Goal: Task Accomplishment & Management: Use online tool/utility

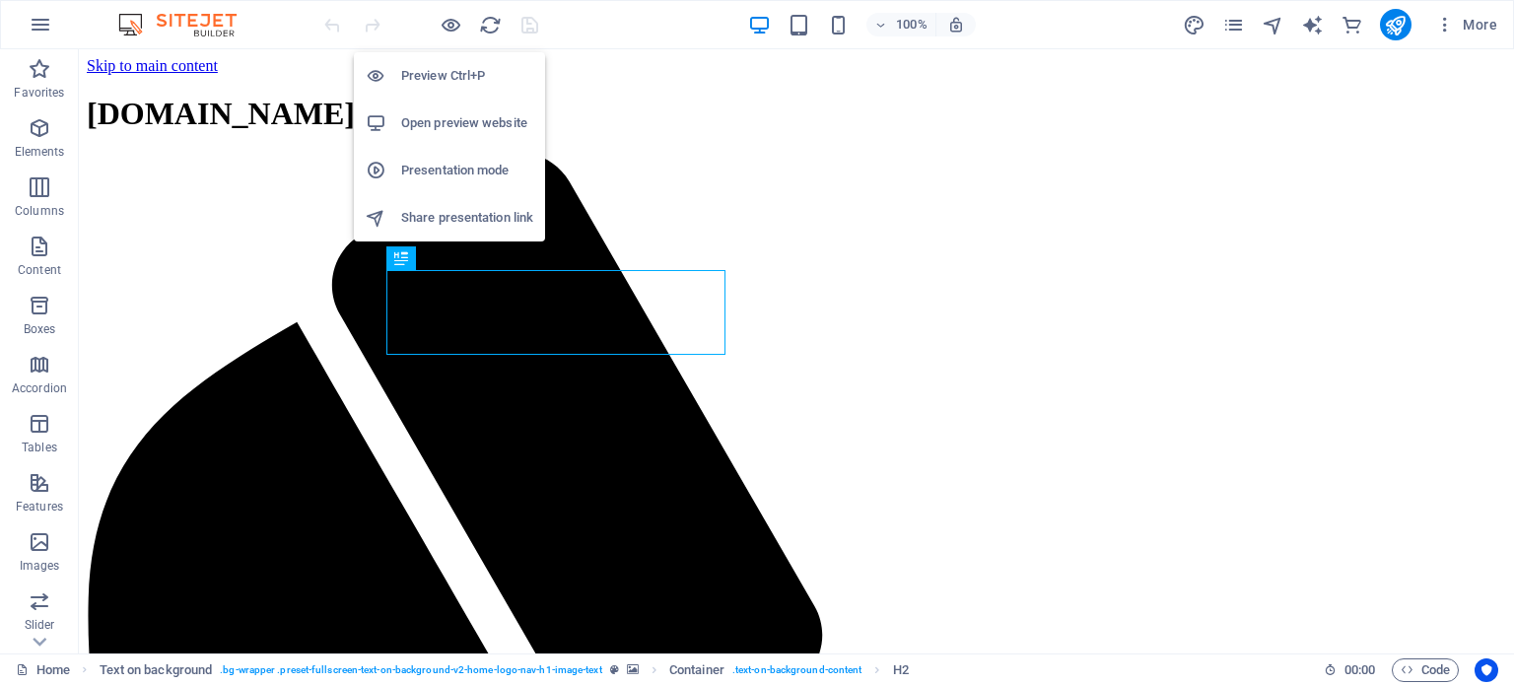
click at [432, 227] on h6 "Share presentation link" at bounding box center [467, 218] width 132 height 24
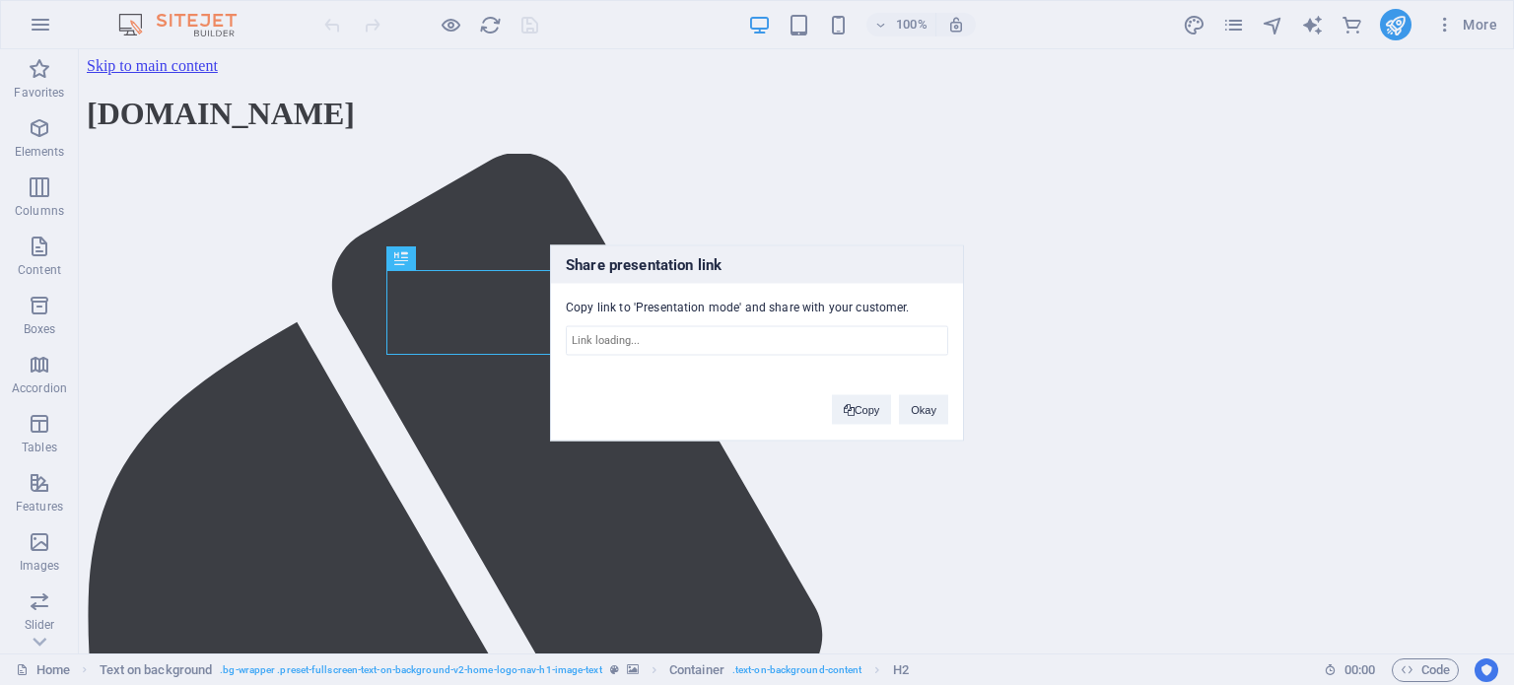
type input "[URL][DOMAIN_NAME]"
click at [916, 413] on button "Okay" at bounding box center [923, 409] width 49 height 30
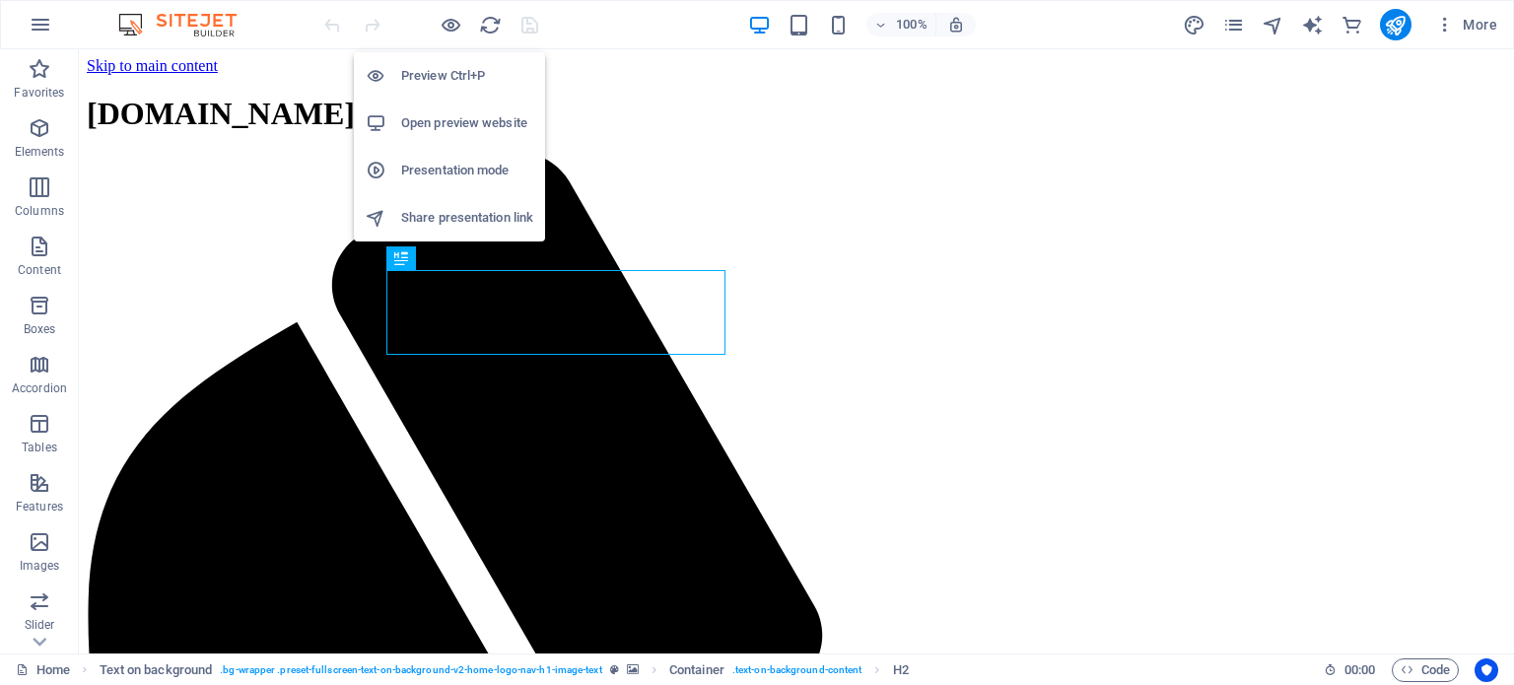
click at [430, 129] on h6 "Open preview website" at bounding box center [467, 123] width 132 height 24
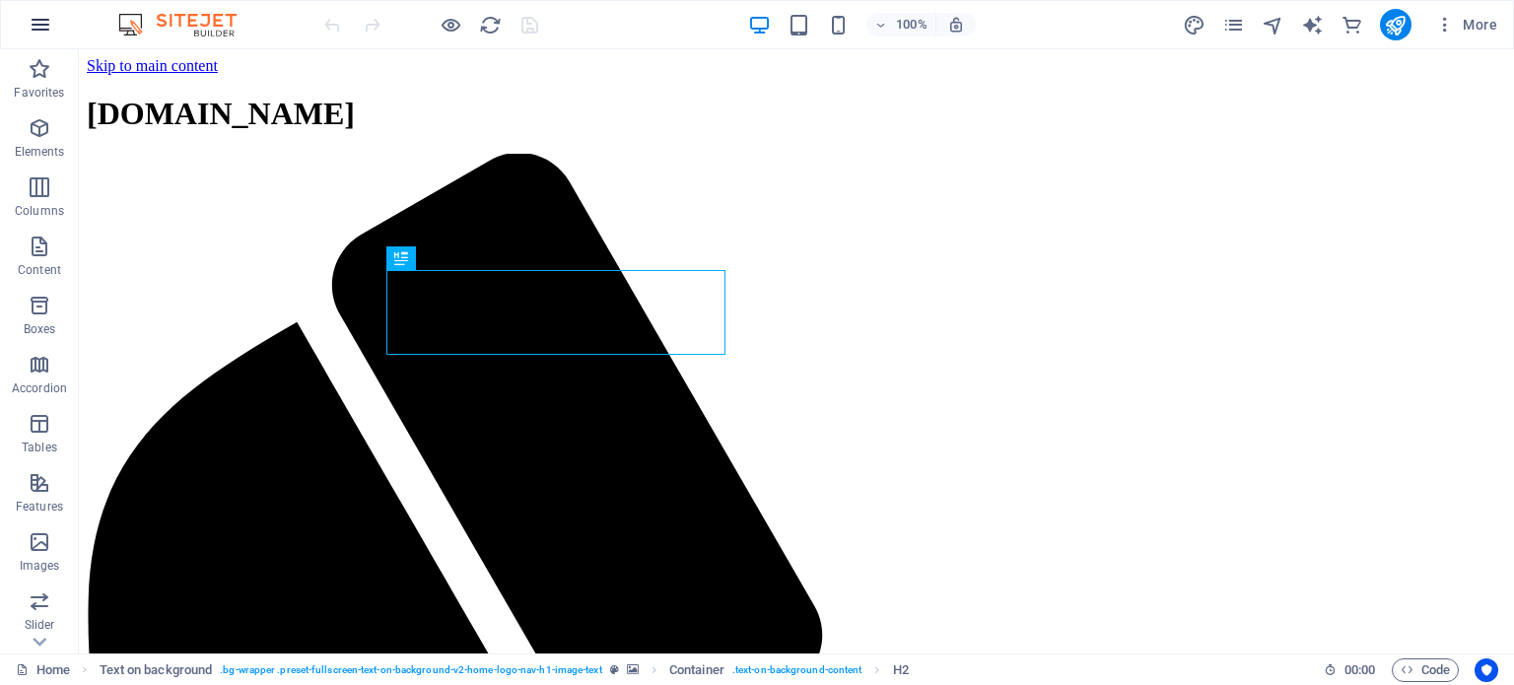
click at [43, 35] on icon "button" at bounding box center [41, 25] width 24 height 24
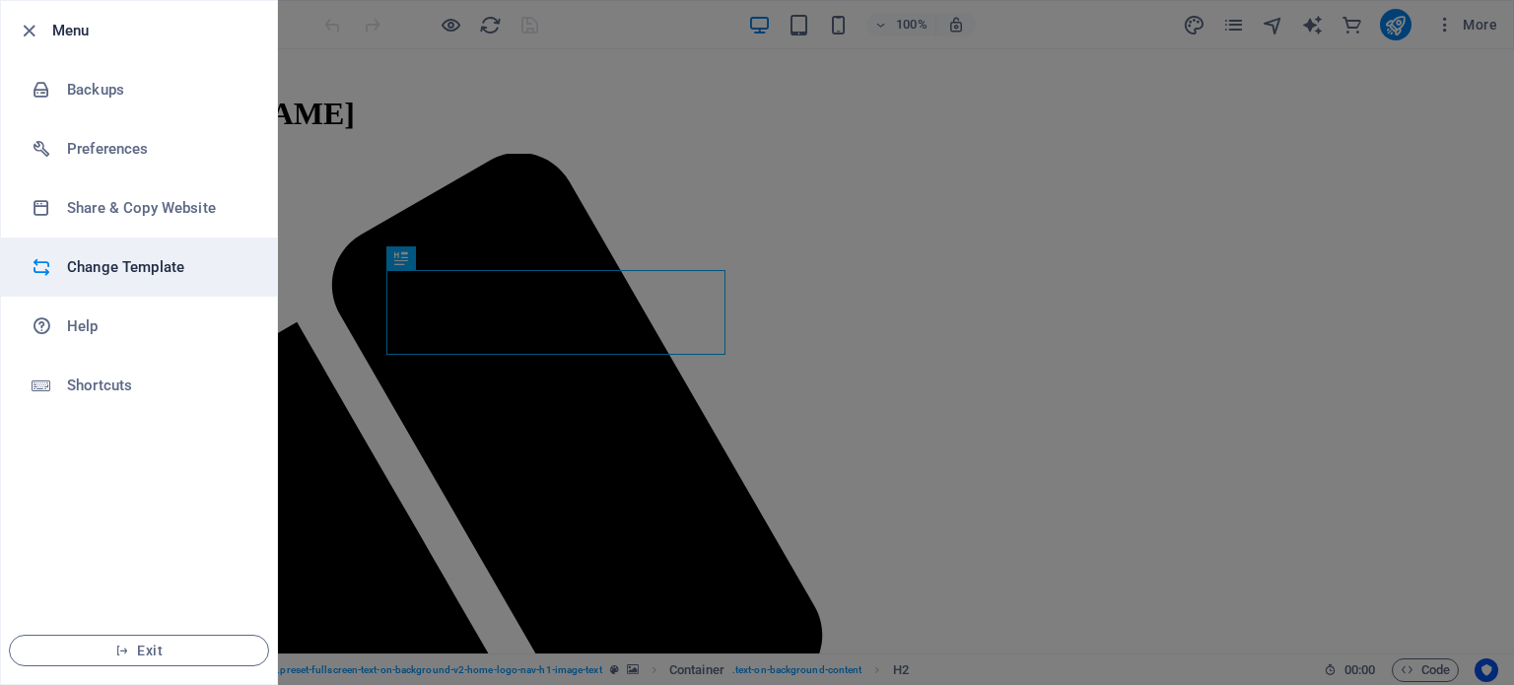
click at [88, 270] on h6 "Change Template" at bounding box center [158, 267] width 182 height 24
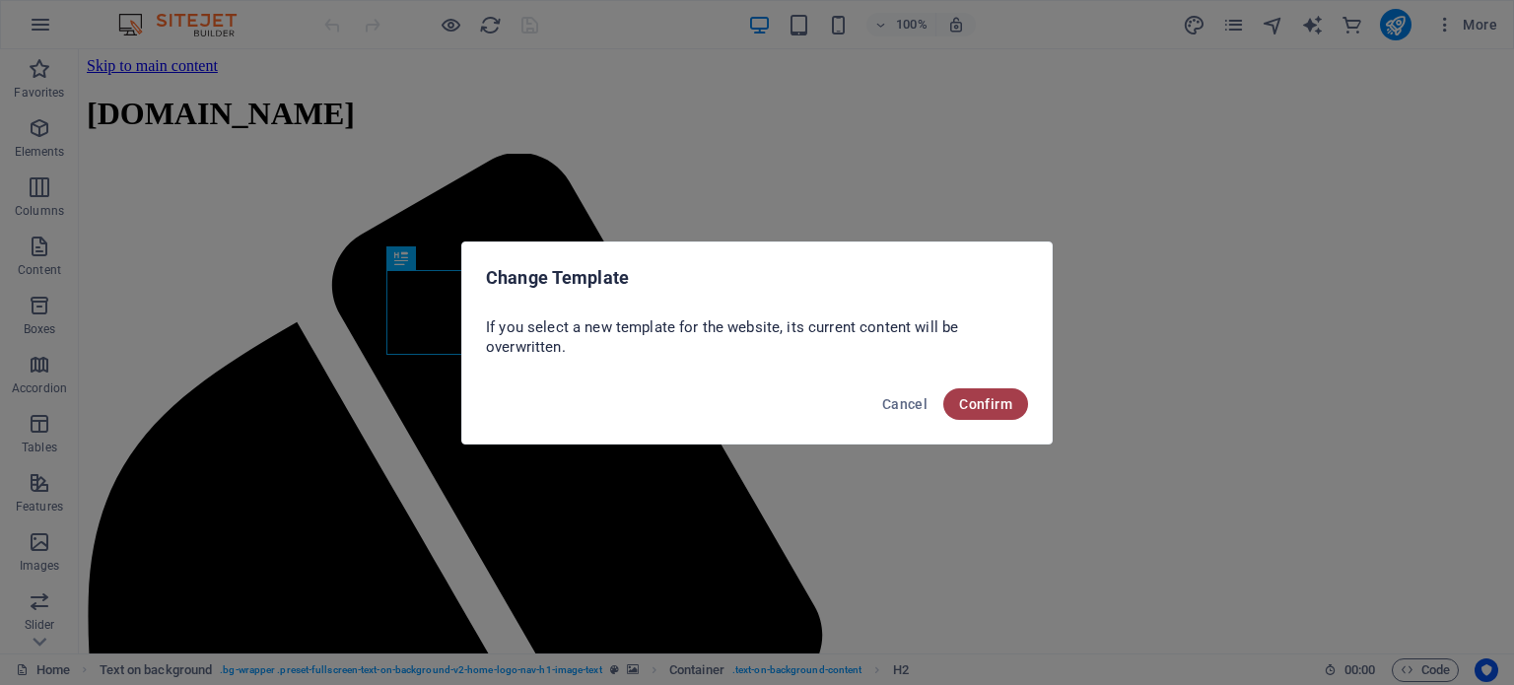
click at [978, 396] on span "Confirm" at bounding box center [985, 404] width 53 height 16
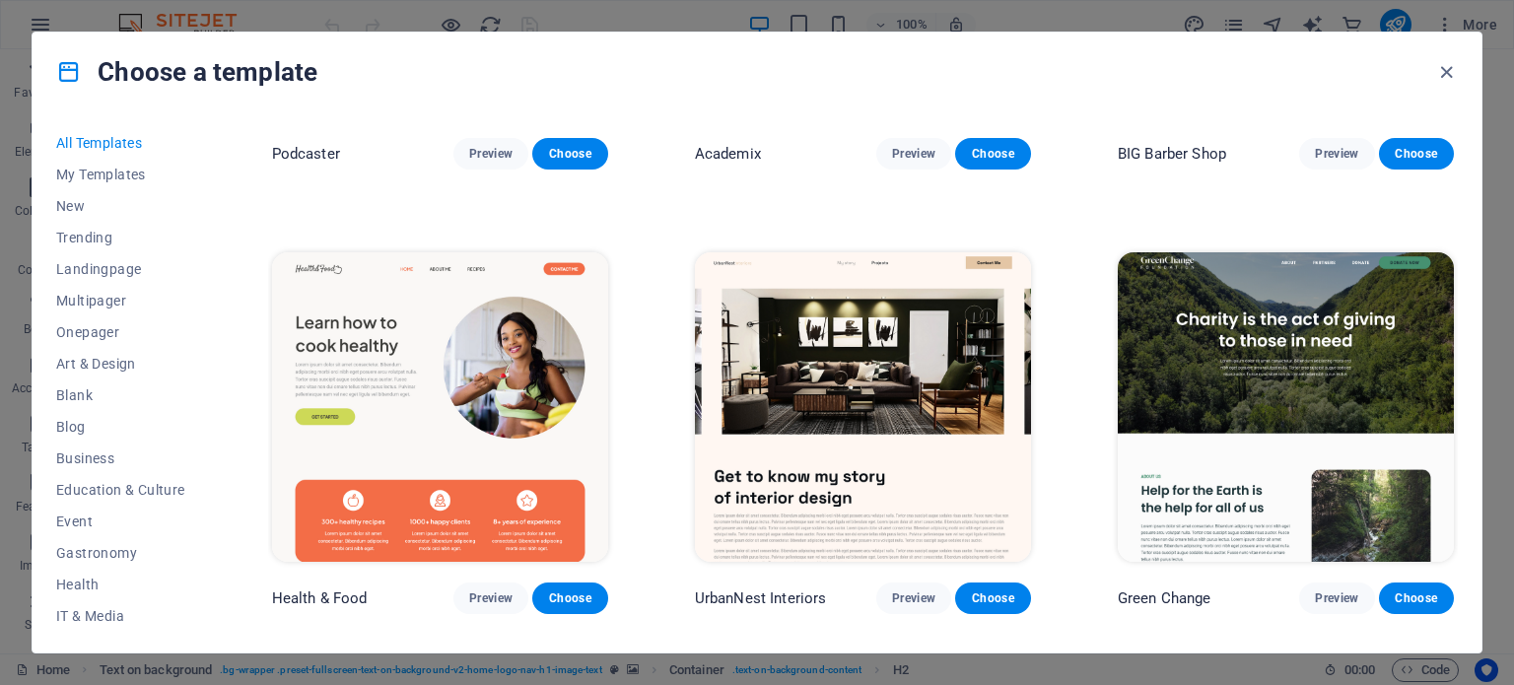
scroll to position [2995, 0]
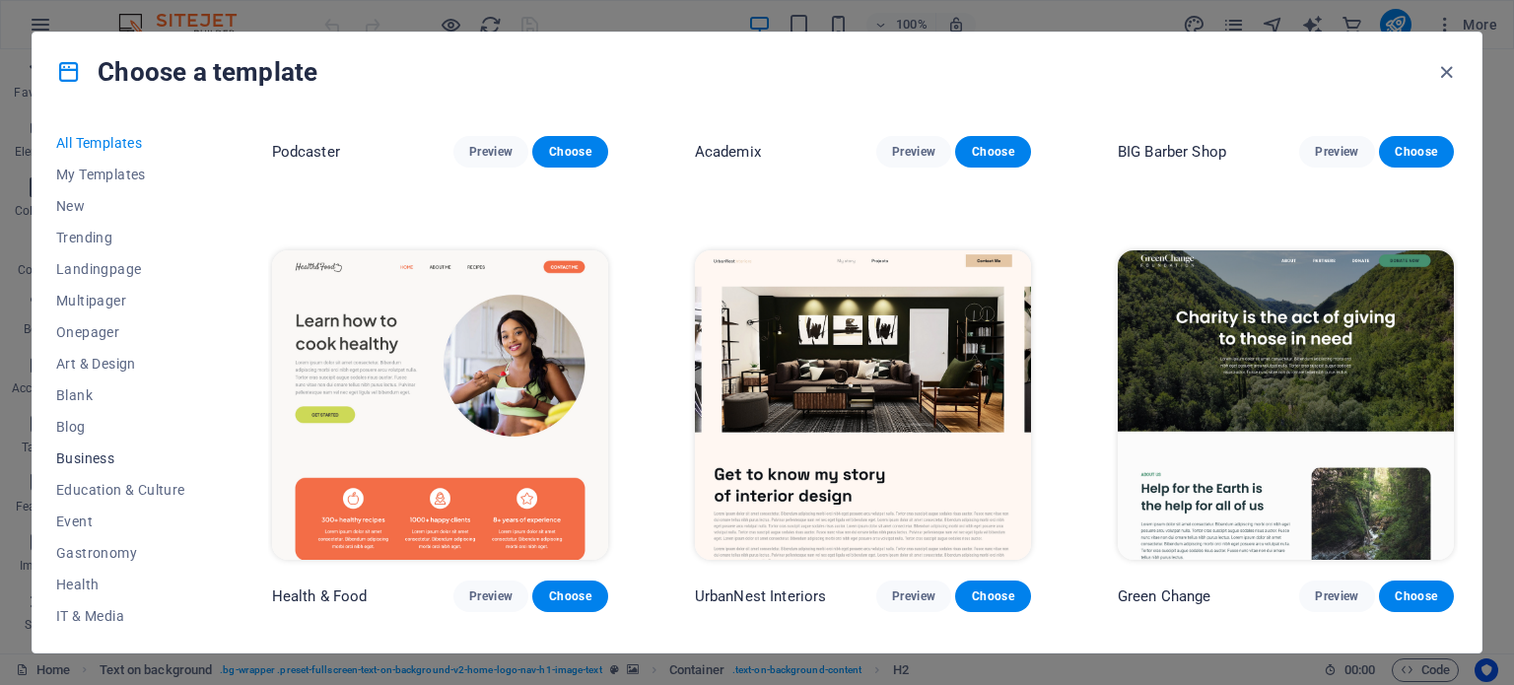
click at [66, 456] on span "Business" at bounding box center [120, 459] width 129 height 16
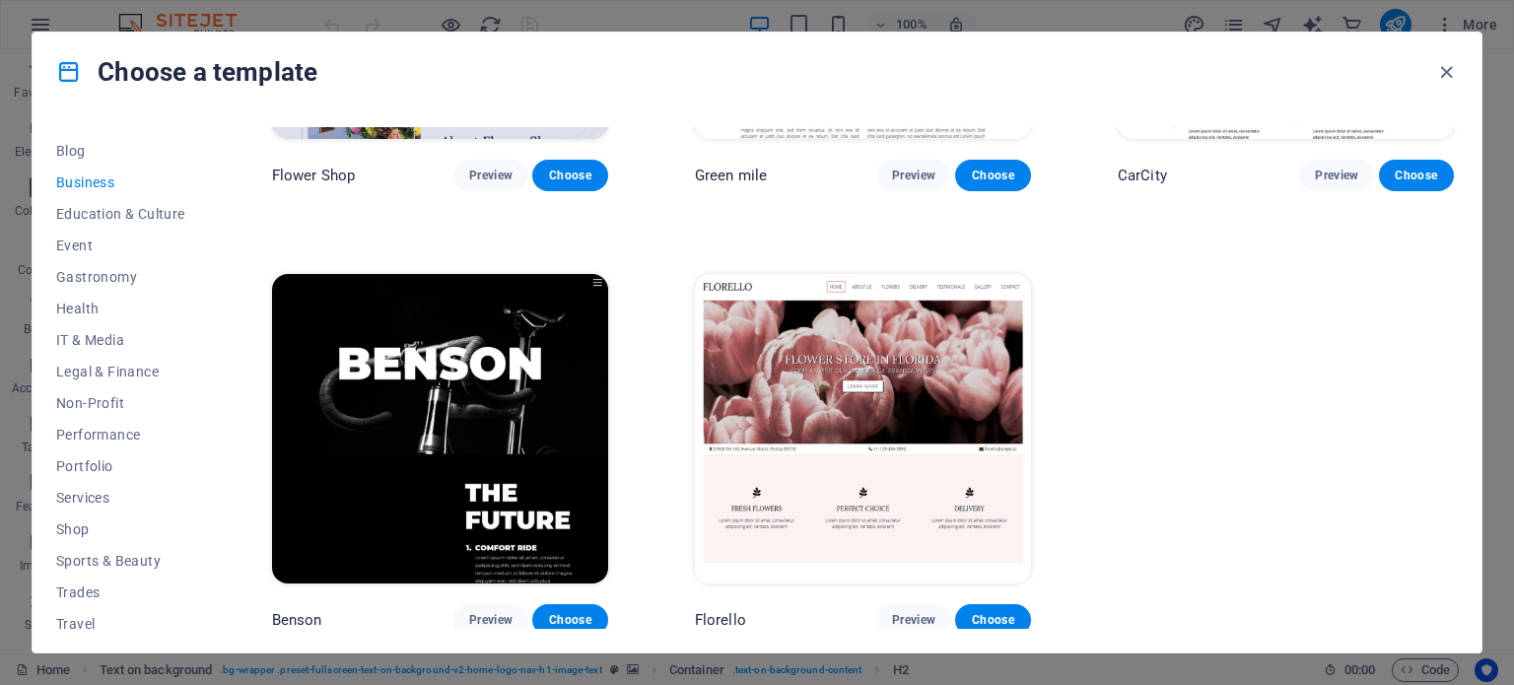
scroll to position [317, 0]
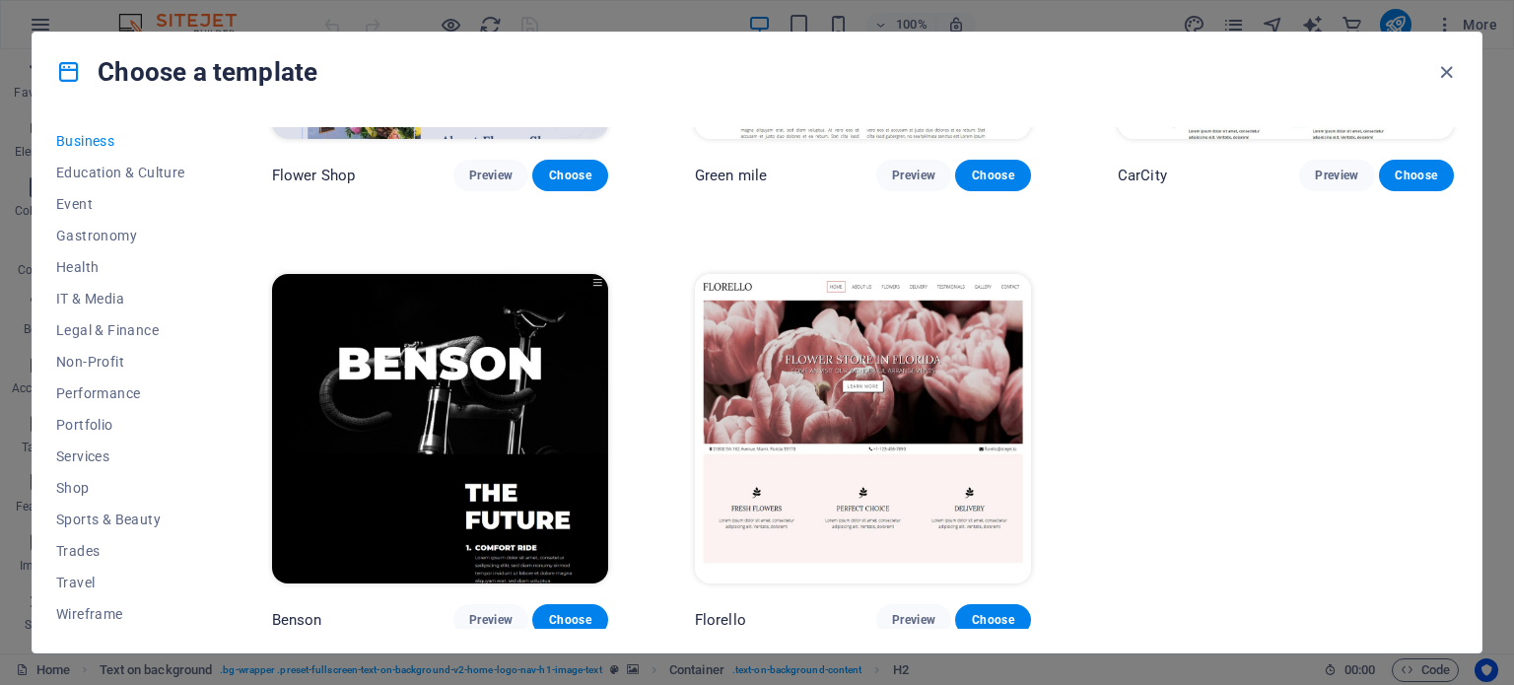
click at [66, 456] on span "Services" at bounding box center [120, 457] width 129 height 16
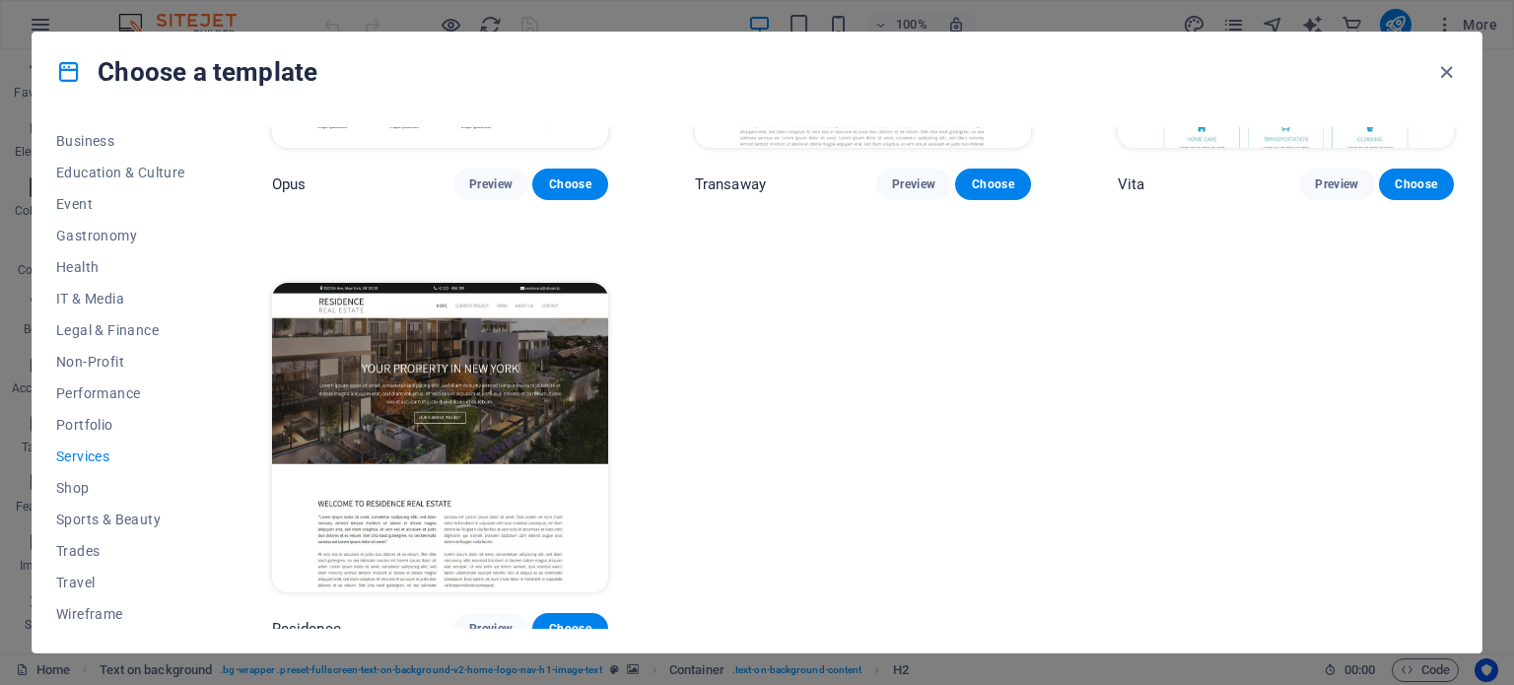
click at [66, 456] on span "Services" at bounding box center [120, 457] width 129 height 16
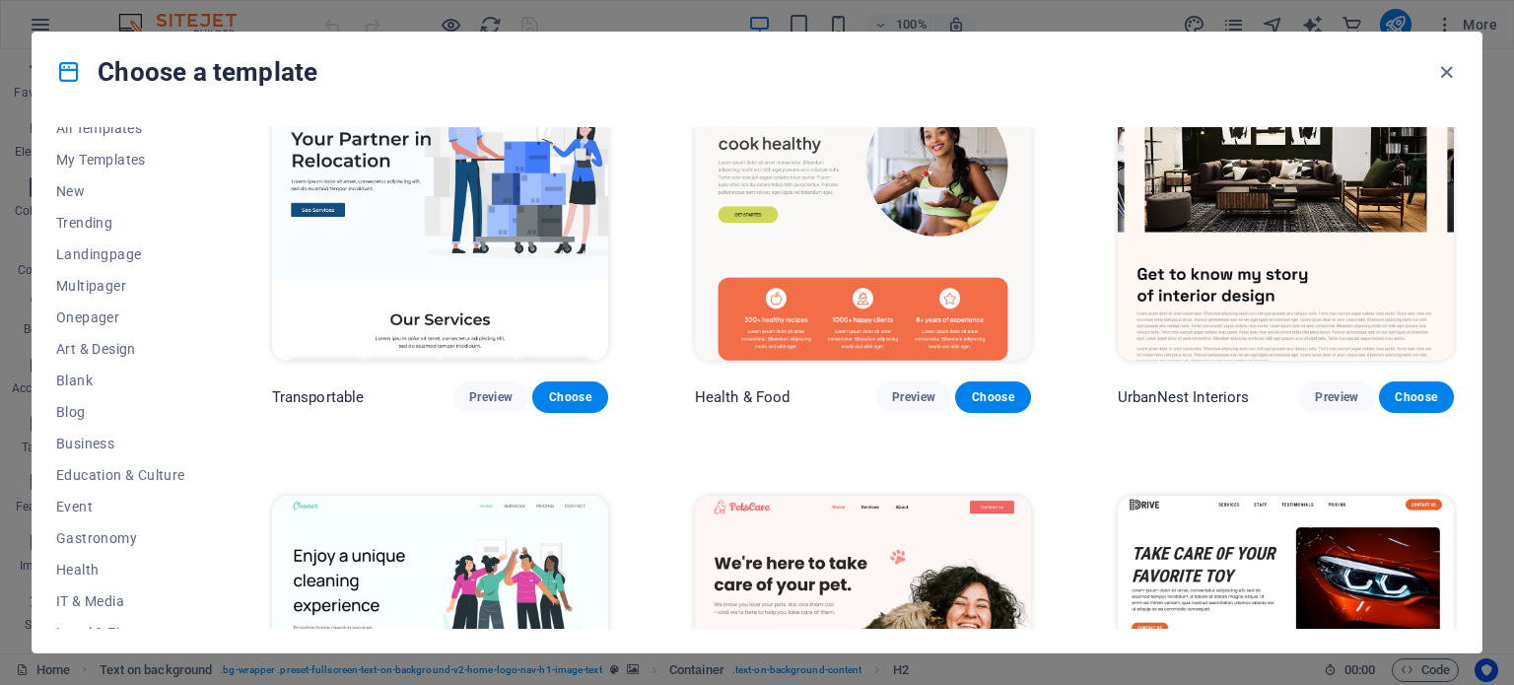
scroll to position [0, 0]
click at [1447, 73] on icon "button" at bounding box center [1446, 72] width 23 height 23
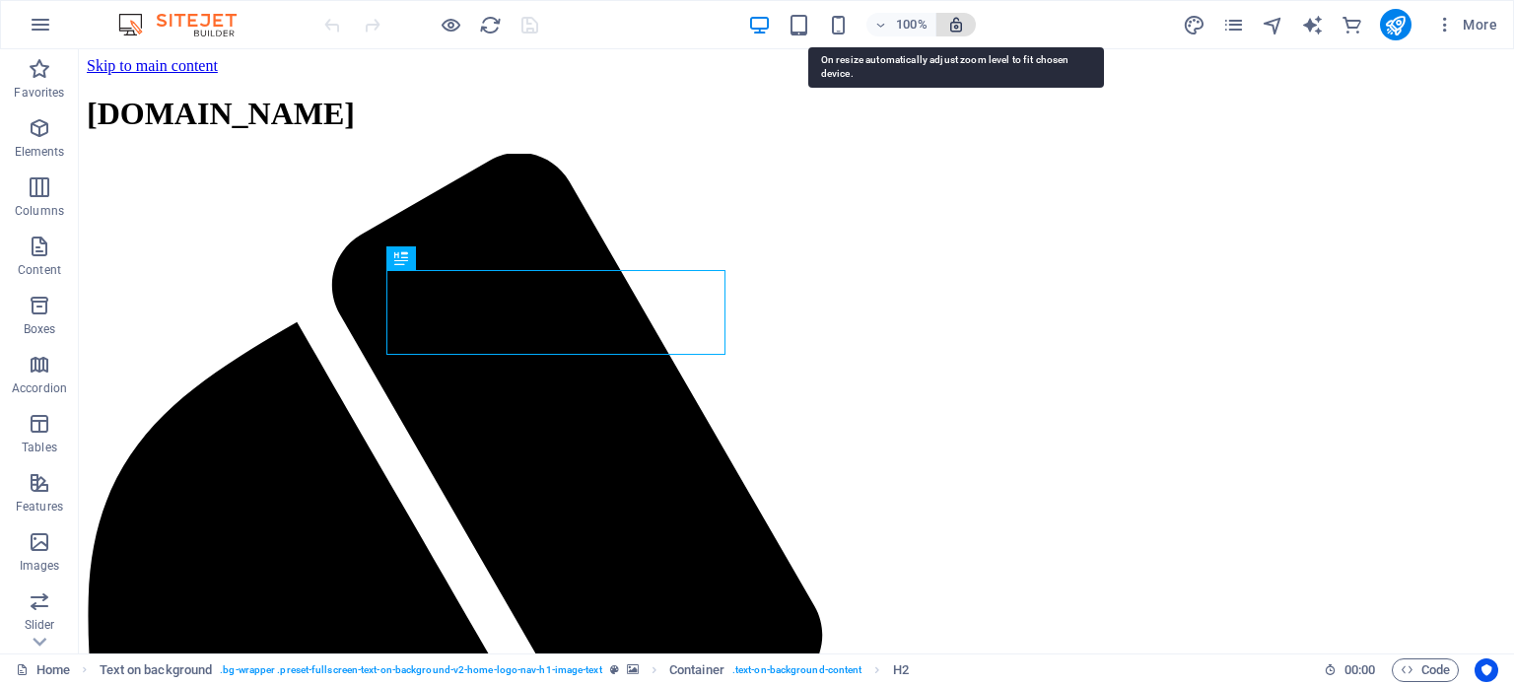
click at [958, 22] on icon "button" at bounding box center [956, 25] width 18 height 18
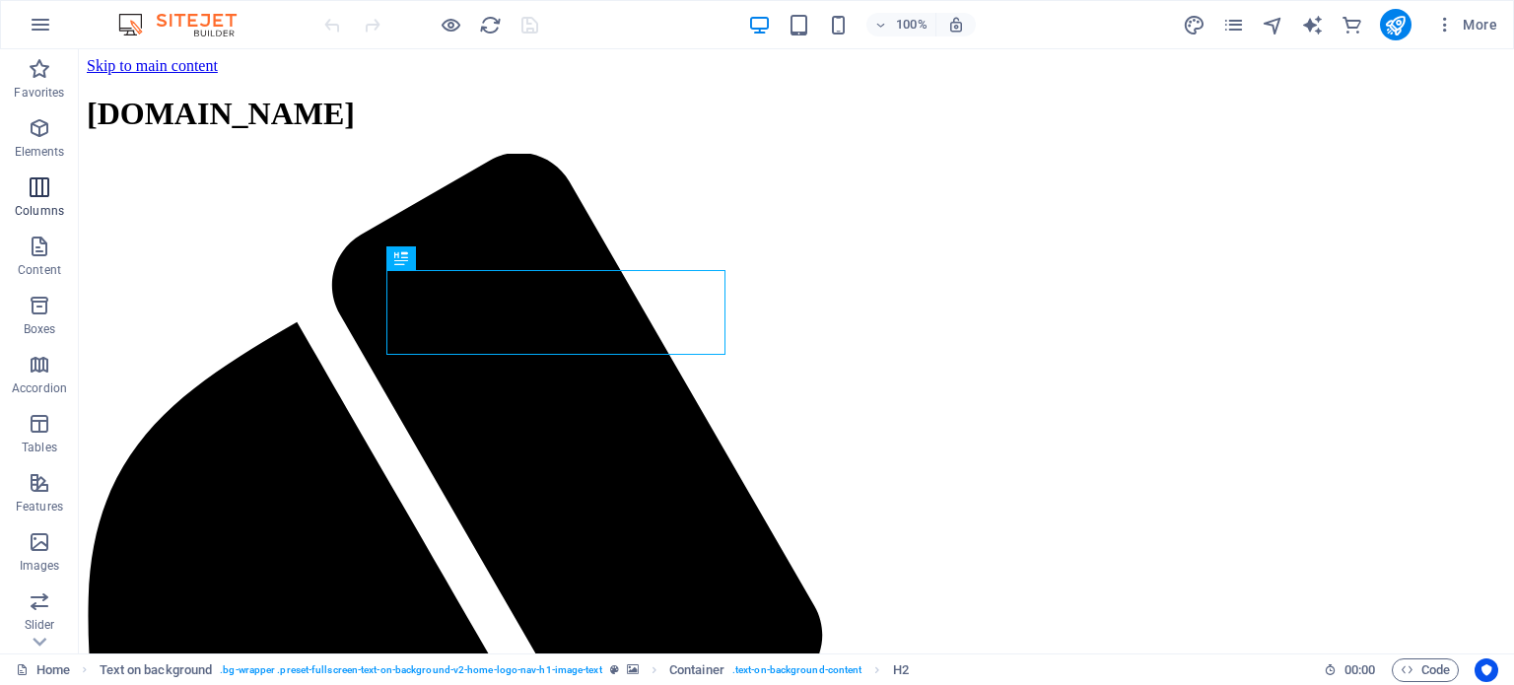
click at [19, 218] on p "Columns" at bounding box center [39, 211] width 49 height 16
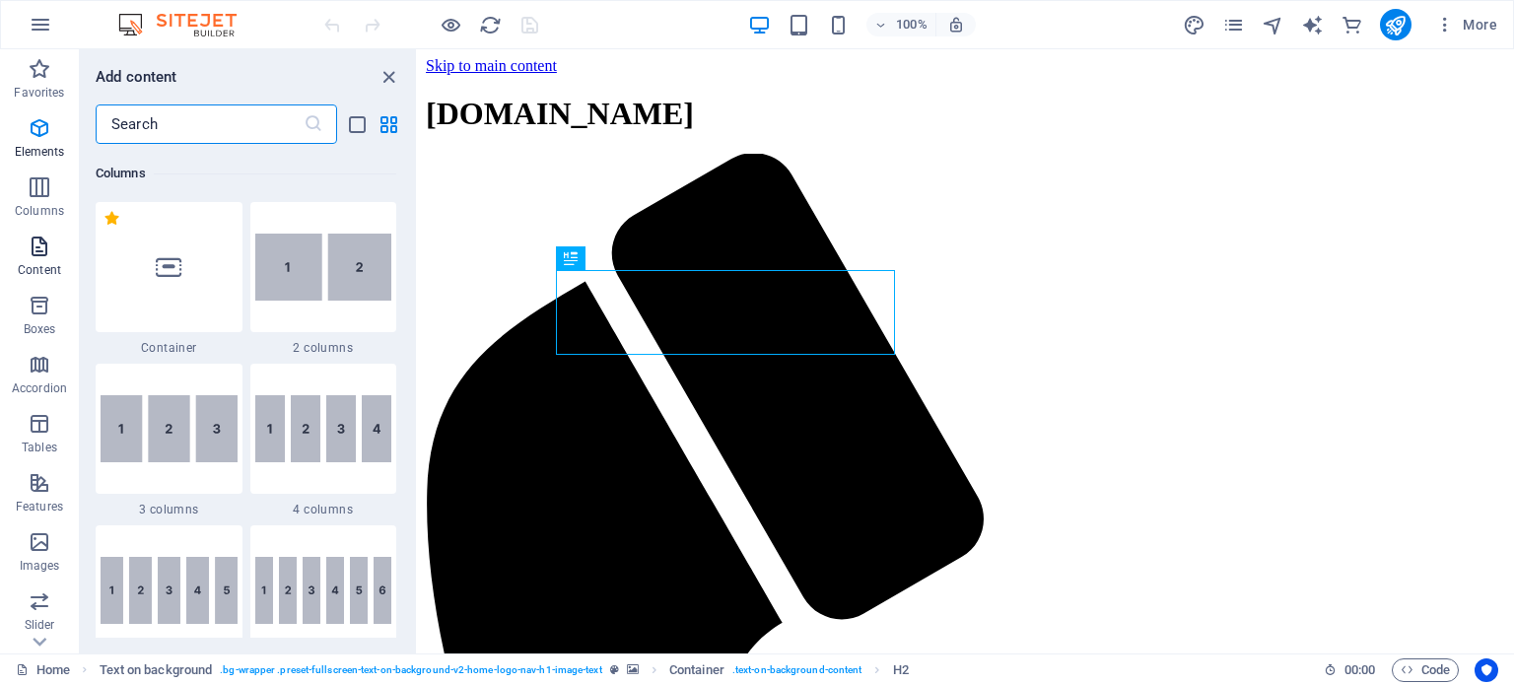
scroll to position [976, 0]
click at [35, 83] on span "Favorites" at bounding box center [39, 80] width 79 height 47
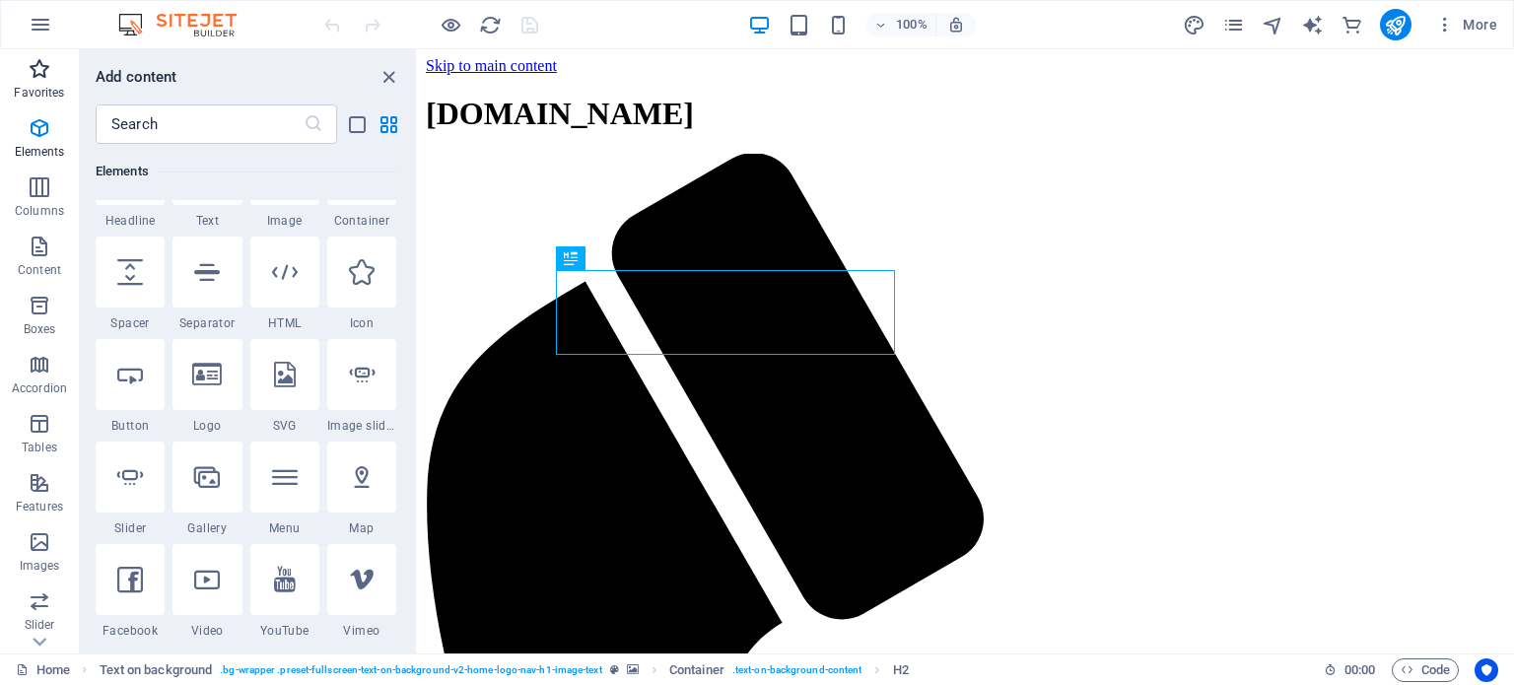
scroll to position [0, 0]
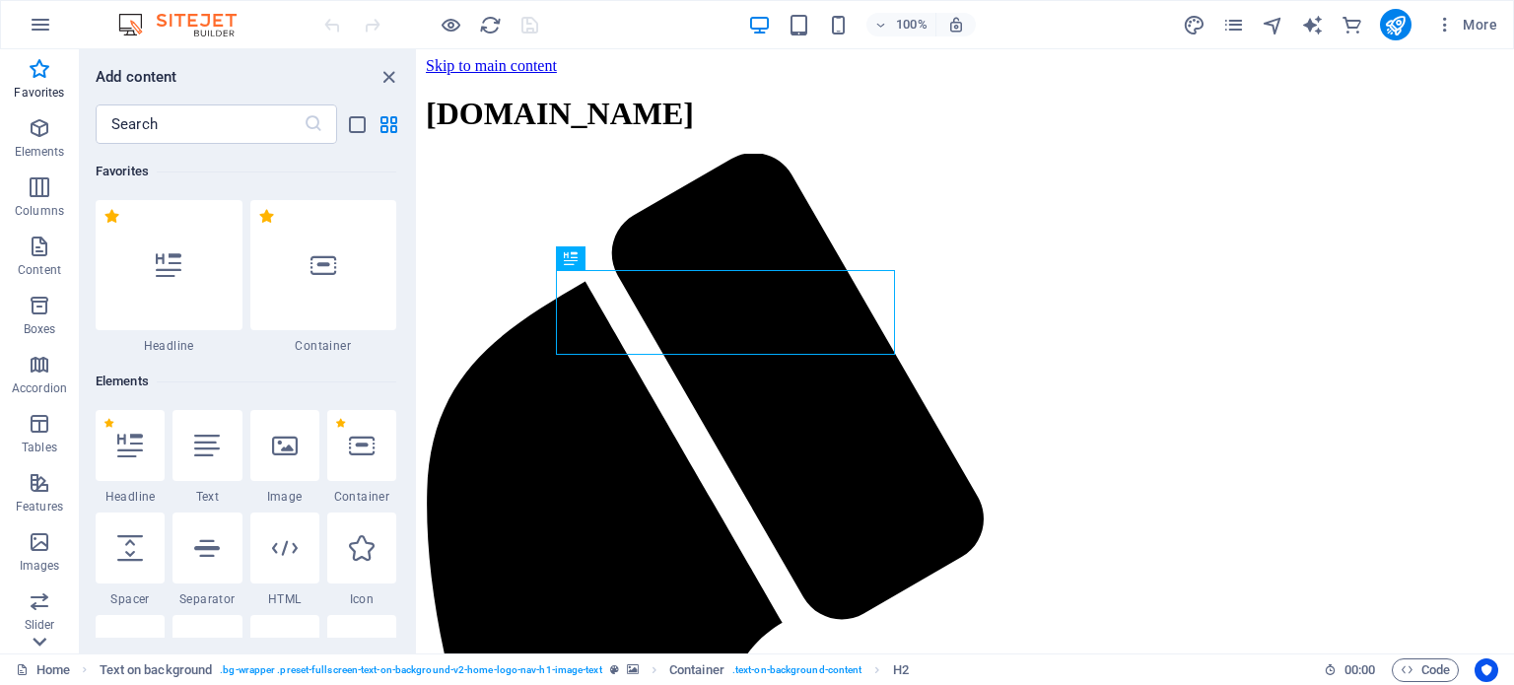
click at [41, 645] on icon at bounding box center [40, 642] width 14 height 9
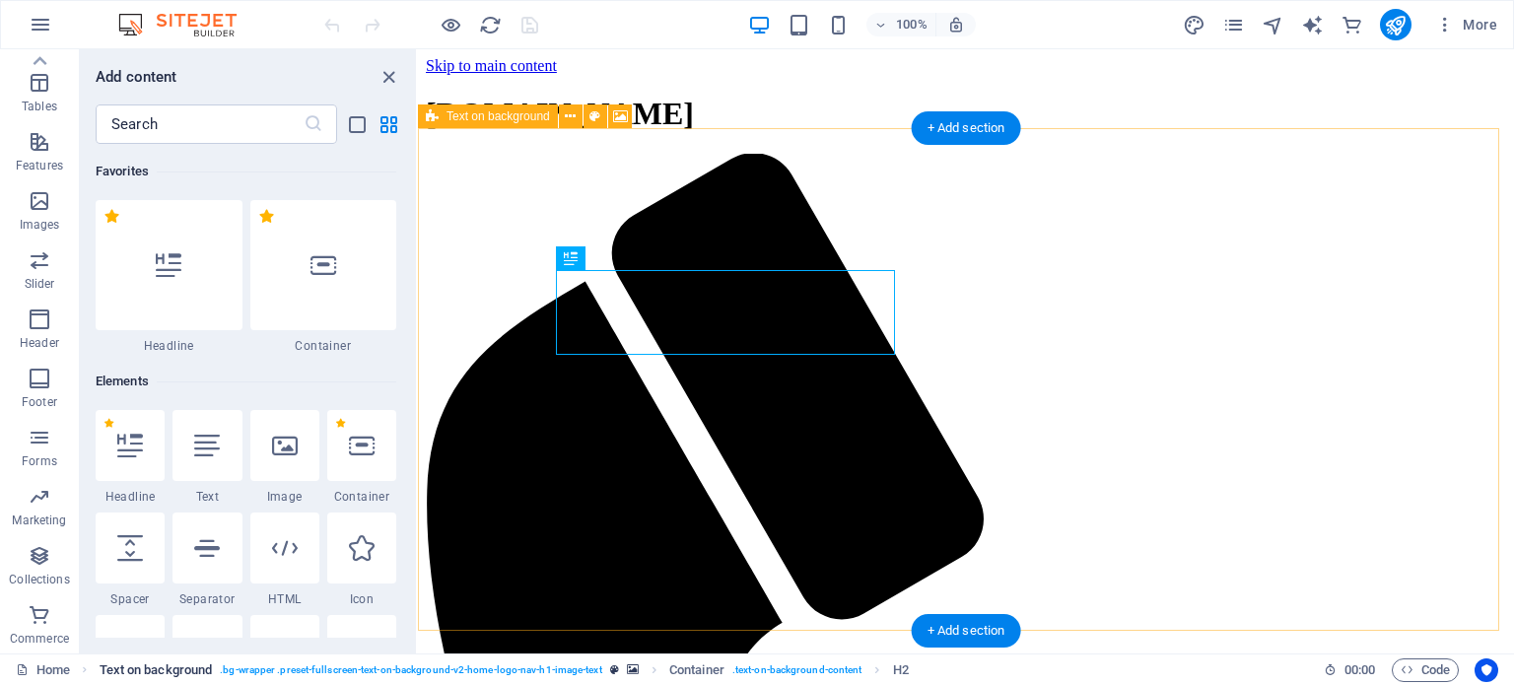
click at [231, 675] on span ". bg-wrapper .preset-fullscreen-text-on-background-v2-home-logo-nav-h1-image-te…" at bounding box center [411, 671] width 382 height 24
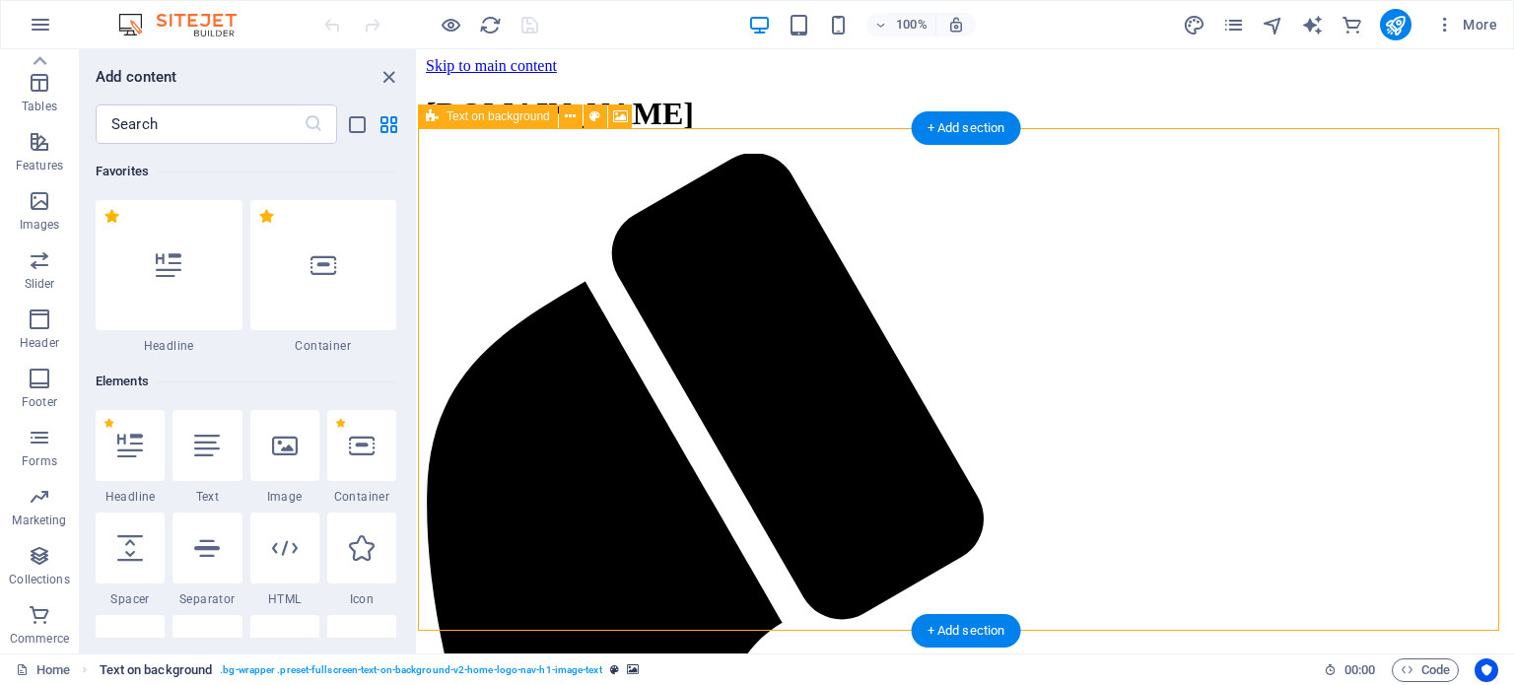
click at [231, 675] on span ". bg-wrapper .preset-fullscreen-text-on-background-v2-home-logo-nav-h1-image-te…" at bounding box center [411, 671] width 382 height 24
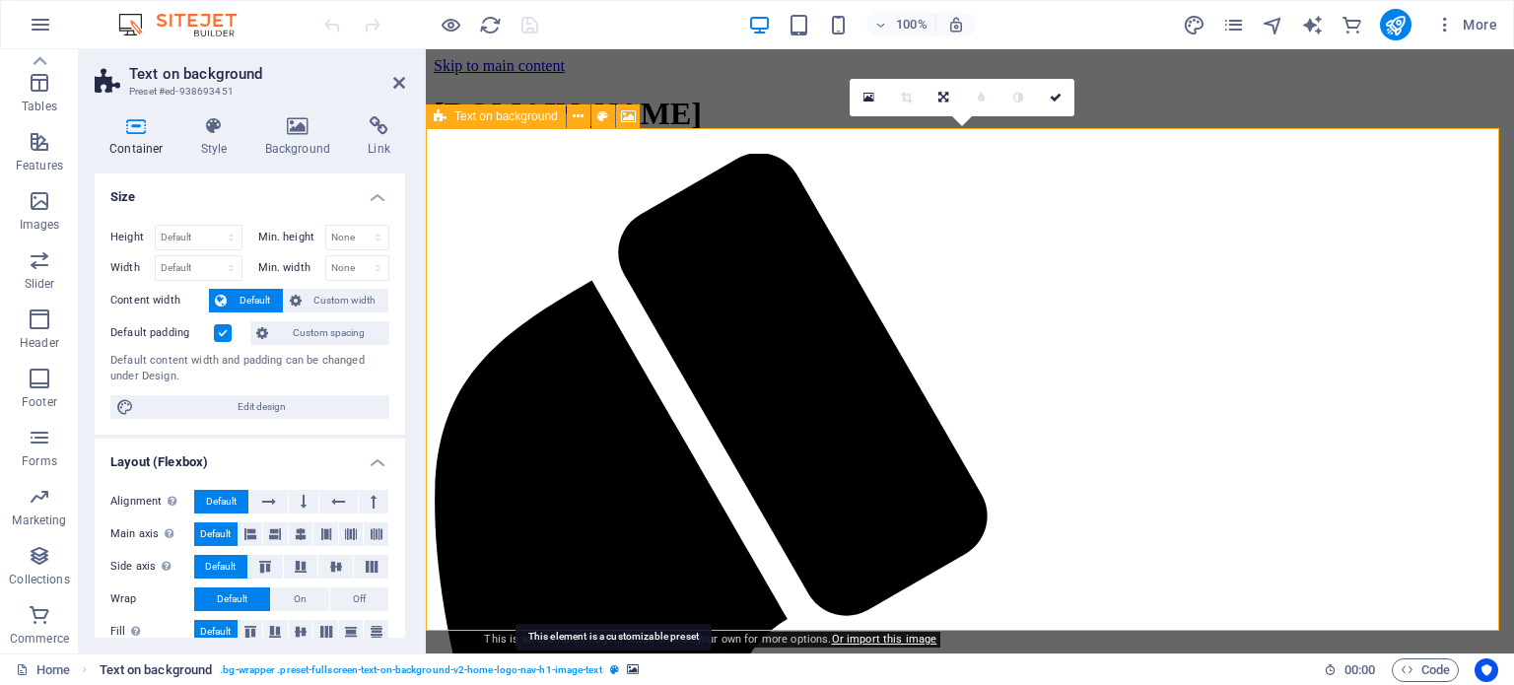
click at [615, 673] on icon "breadcrumb" at bounding box center [614, 669] width 9 height 11
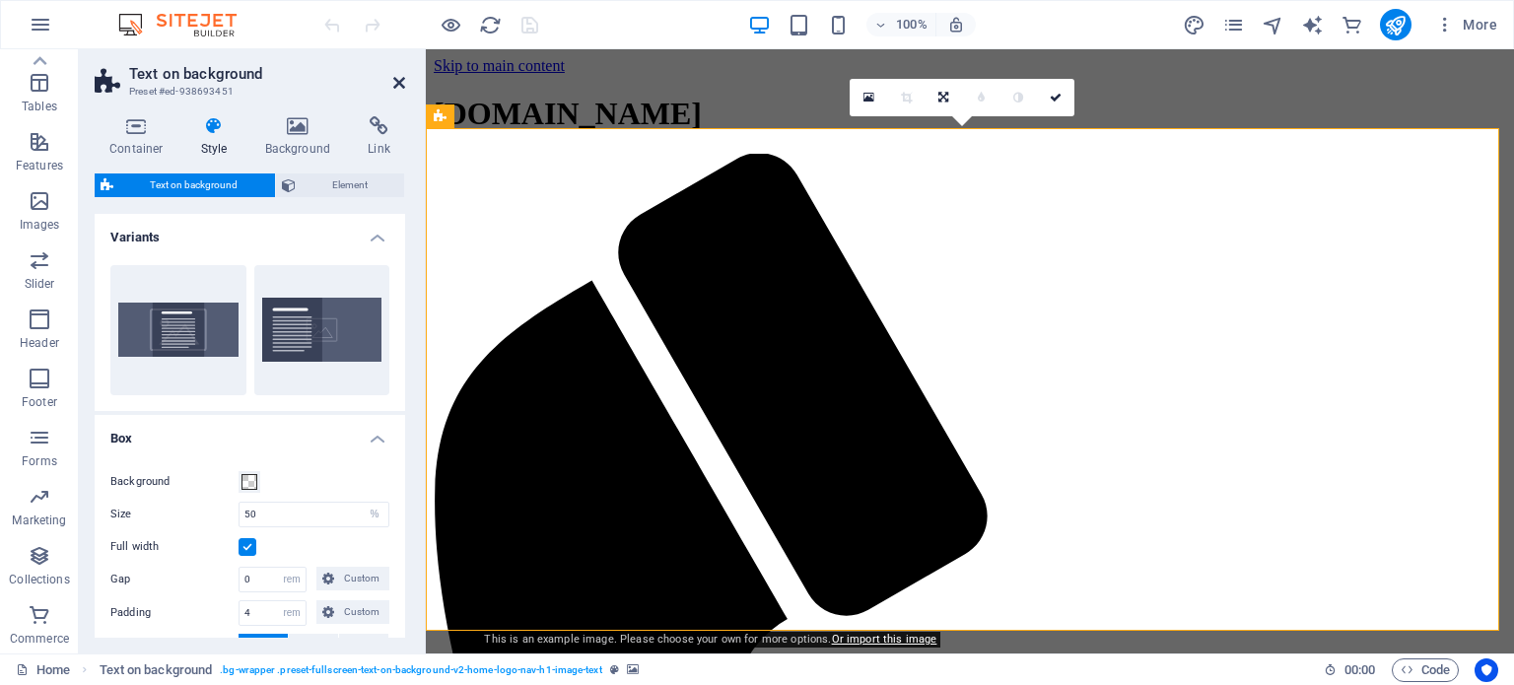
click at [394, 85] on icon at bounding box center [399, 83] width 12 height 16
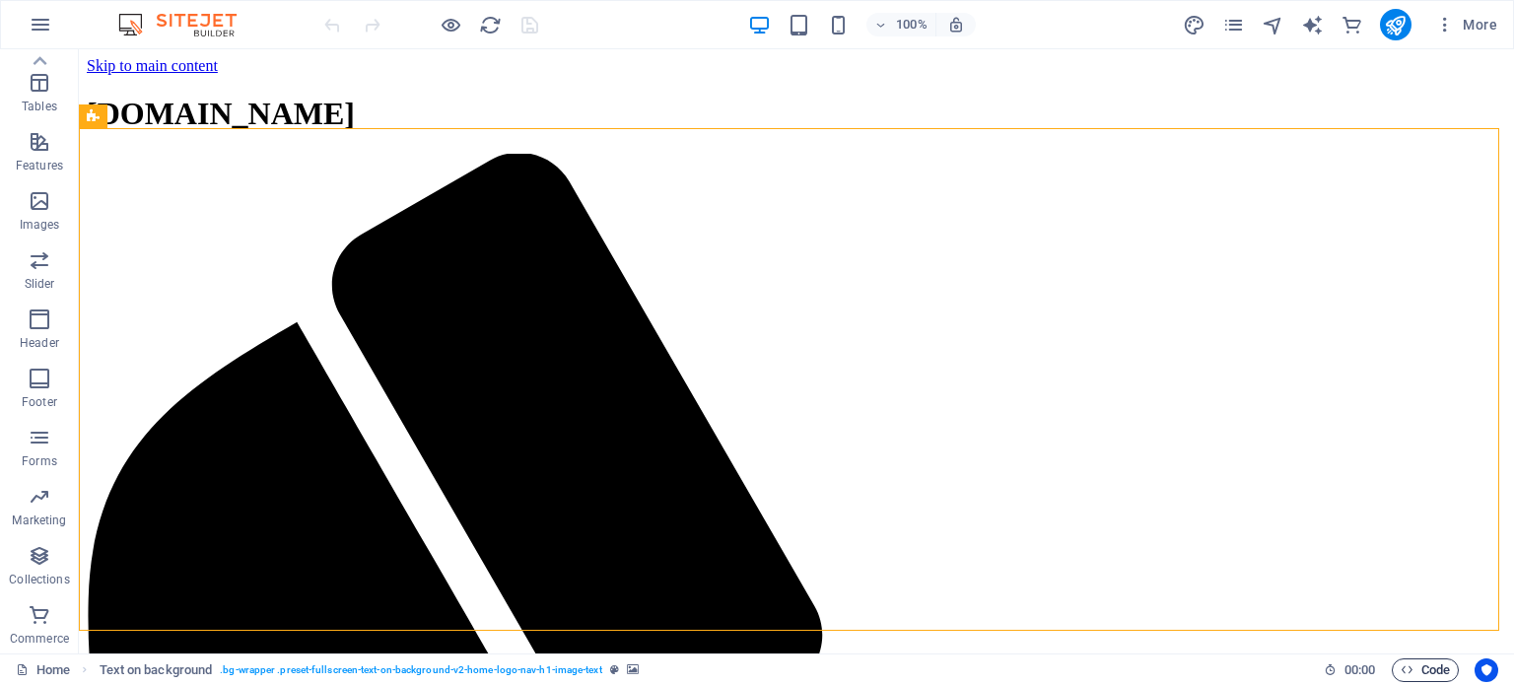
click at [1432, 677] on span "Code" at bounding box center [1425, 671] width 49 height 24
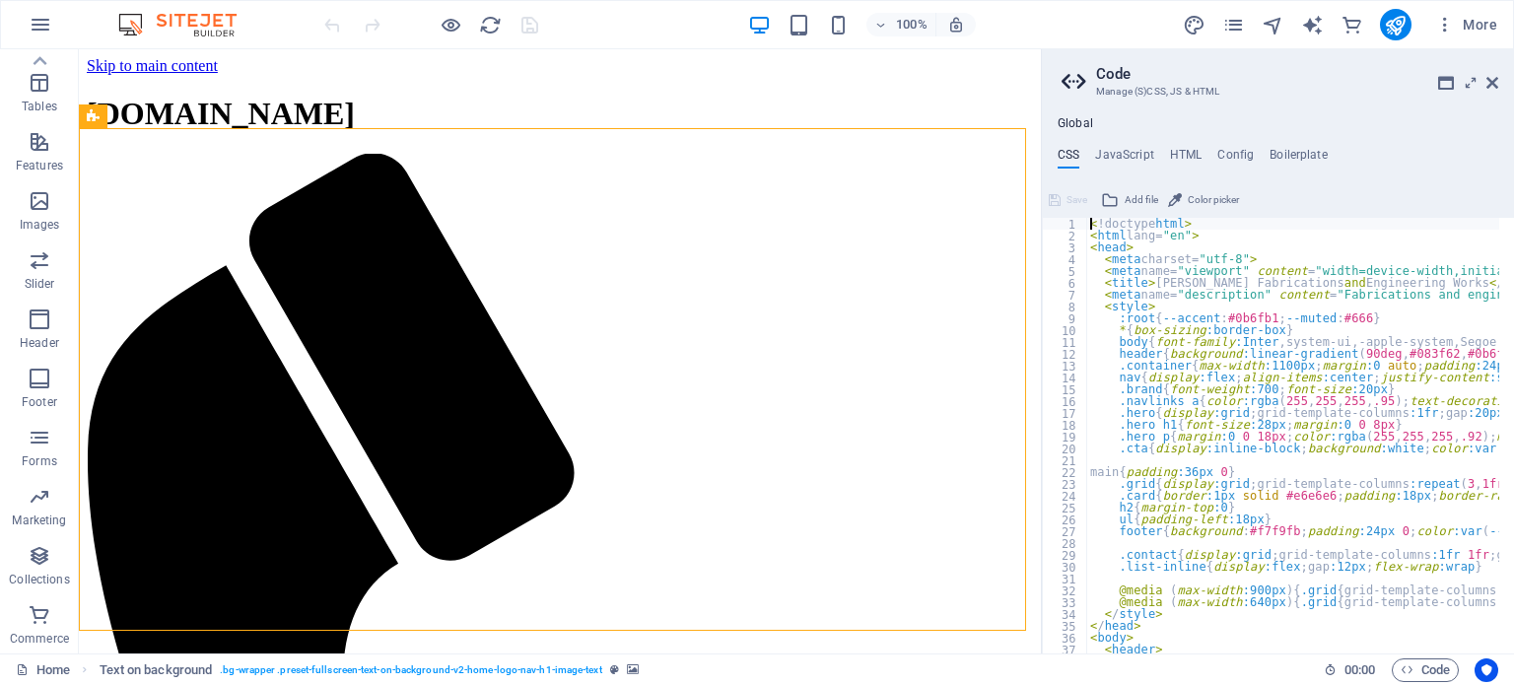
type textarea ".hero p{margin:0 0 18px;color:rgba(255,255,255,.92);max-width:780px}"
click at [1185, 152] on h4 "HTML" at bounding box center [1186, 159] width 33 height 22
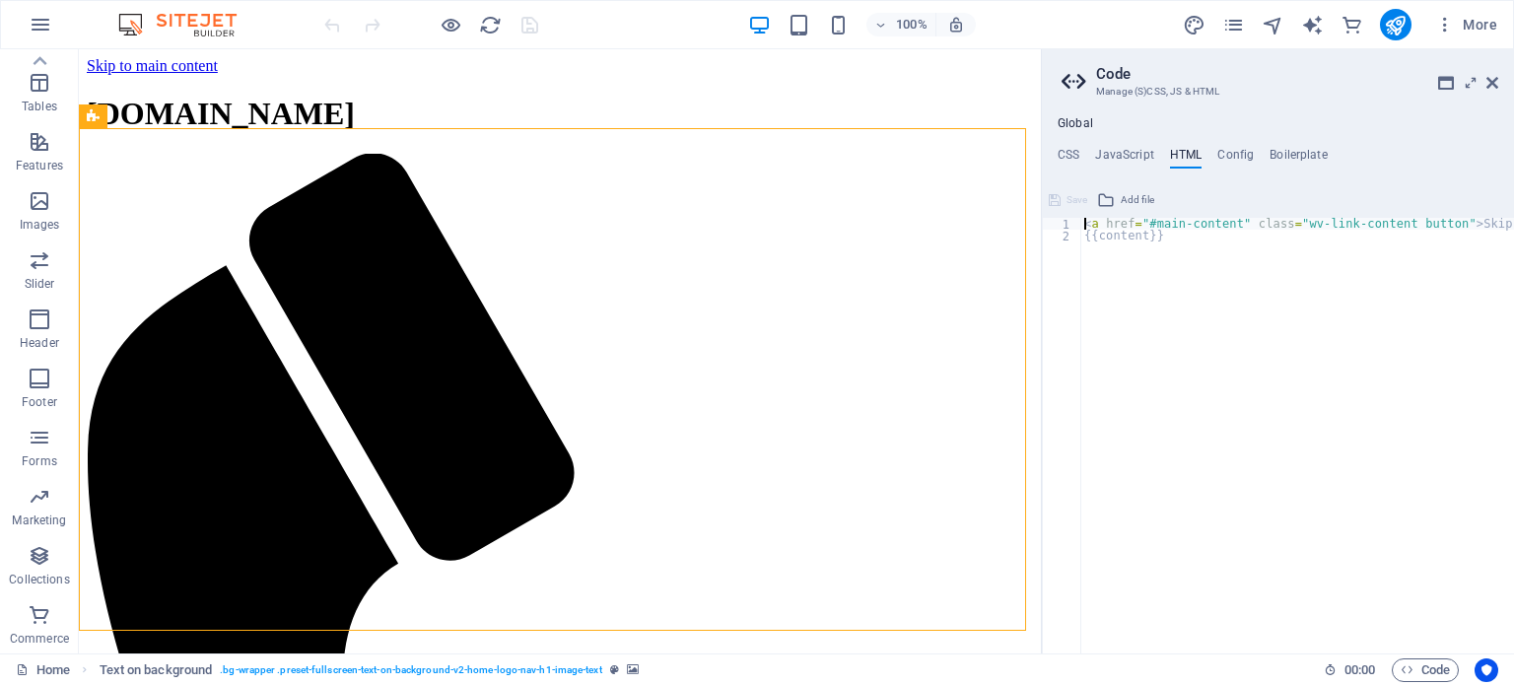
type textarea "<a href="#main-content" class="wv-link-content button">Skip to main content</a>…"
paste textarea
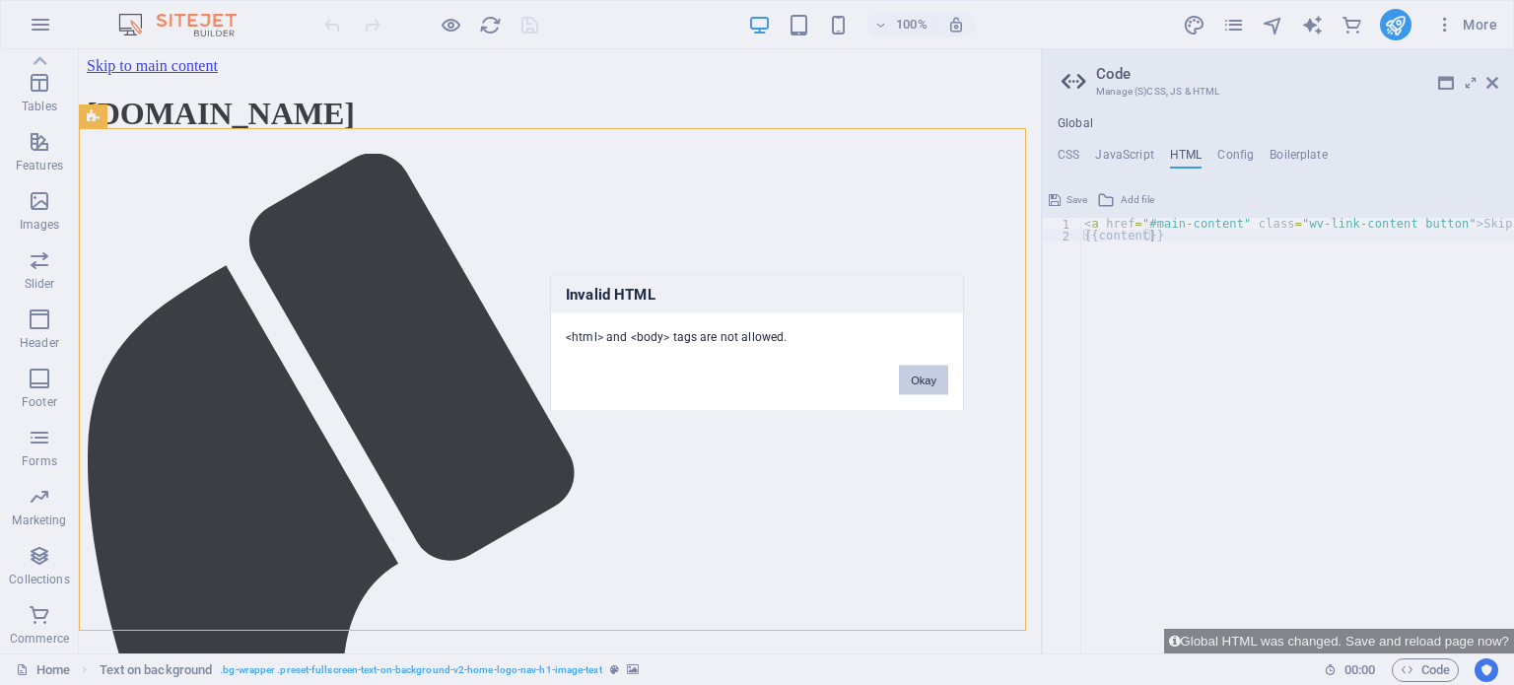
click at [923, 380] on button "Okay" at bounding box center [923, 380] width 49 height 30
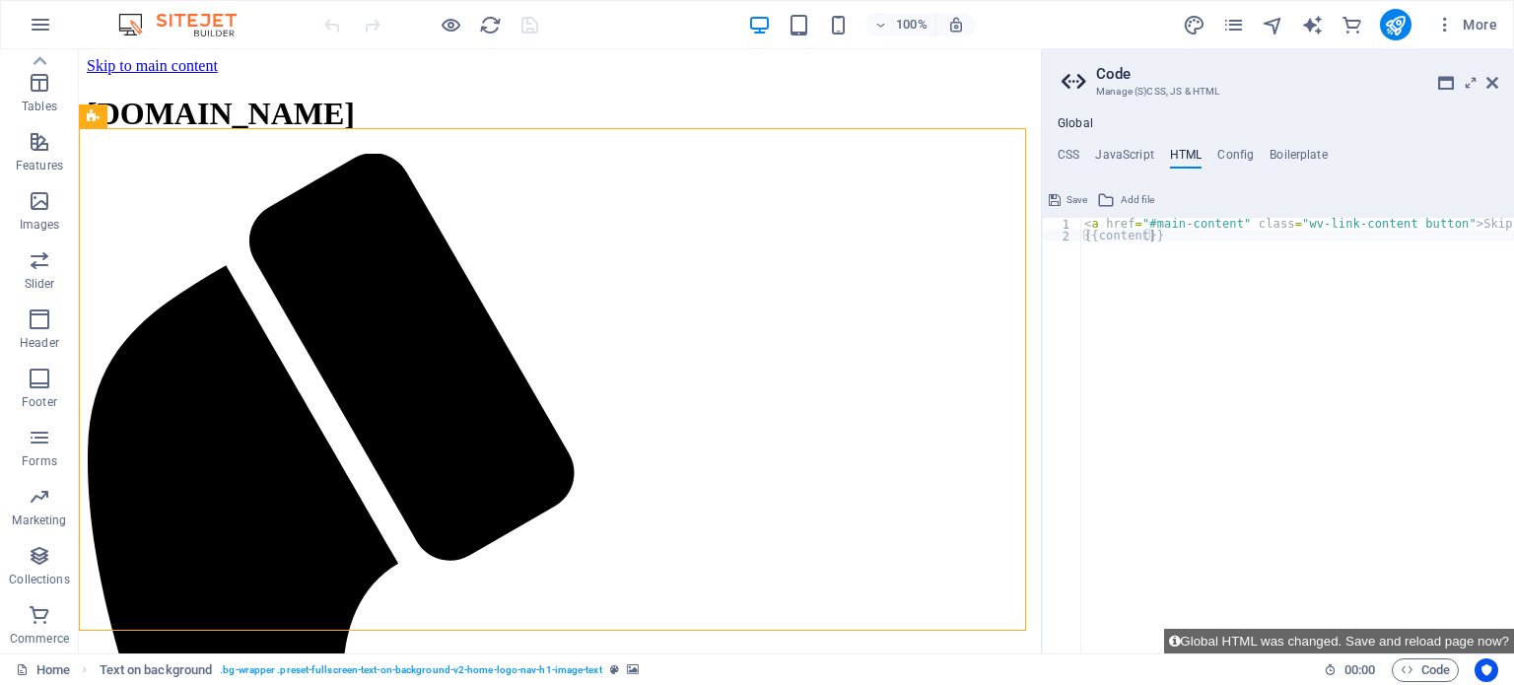
type textarea "{{content}}"
click at [1087, 282] on div "< a href = "#main-content" class = "wv-link-content button" > Skip to main cont…" at bounding box center [1323, 440] width 486 height 445
paste textarea "<a href="#main-content" class="wv-link-content button">Skip to main content</a>"
type textarea "<a href="#main-content" class="wv-link-content button">Skip to main content</a>"
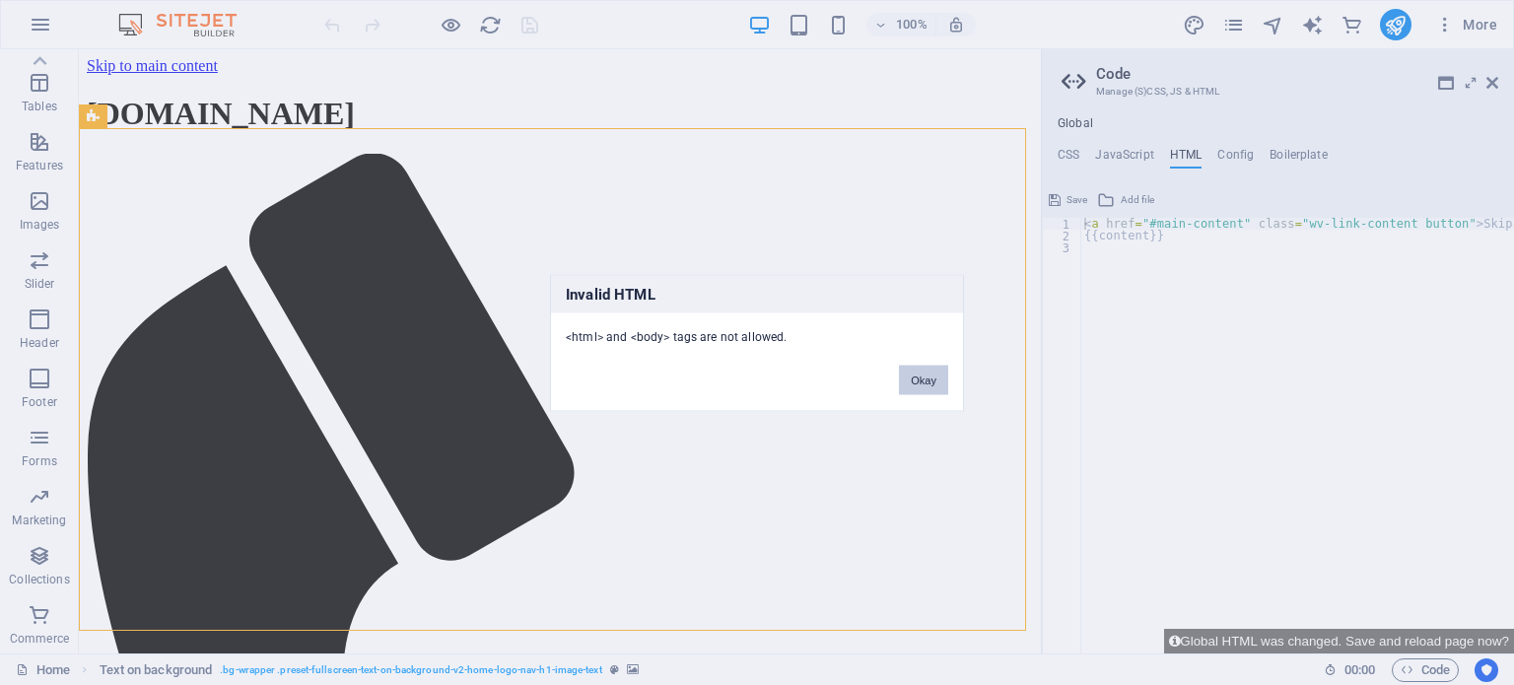
click at [931, 368] on button "Okay" at bounding box center [923, 380] width 49 height 30
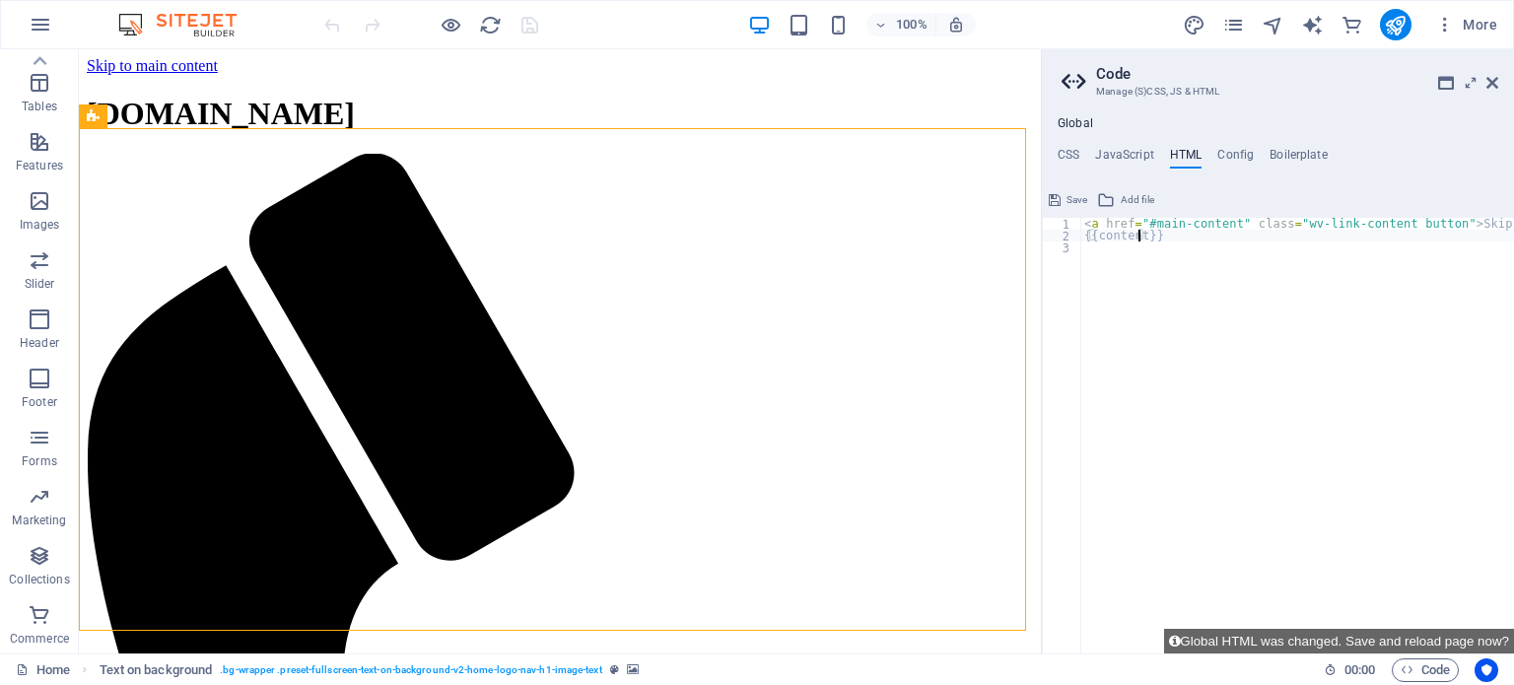
click at [1141, 236] on div "< a href = "#main-content" class = "wv-link-content button" > Skip to main cont…" at bounding box center [1323, 440] width 486 height 445
type textarea "<a href="#main-content" class="wv-link-content button">Skip to main content</a>"
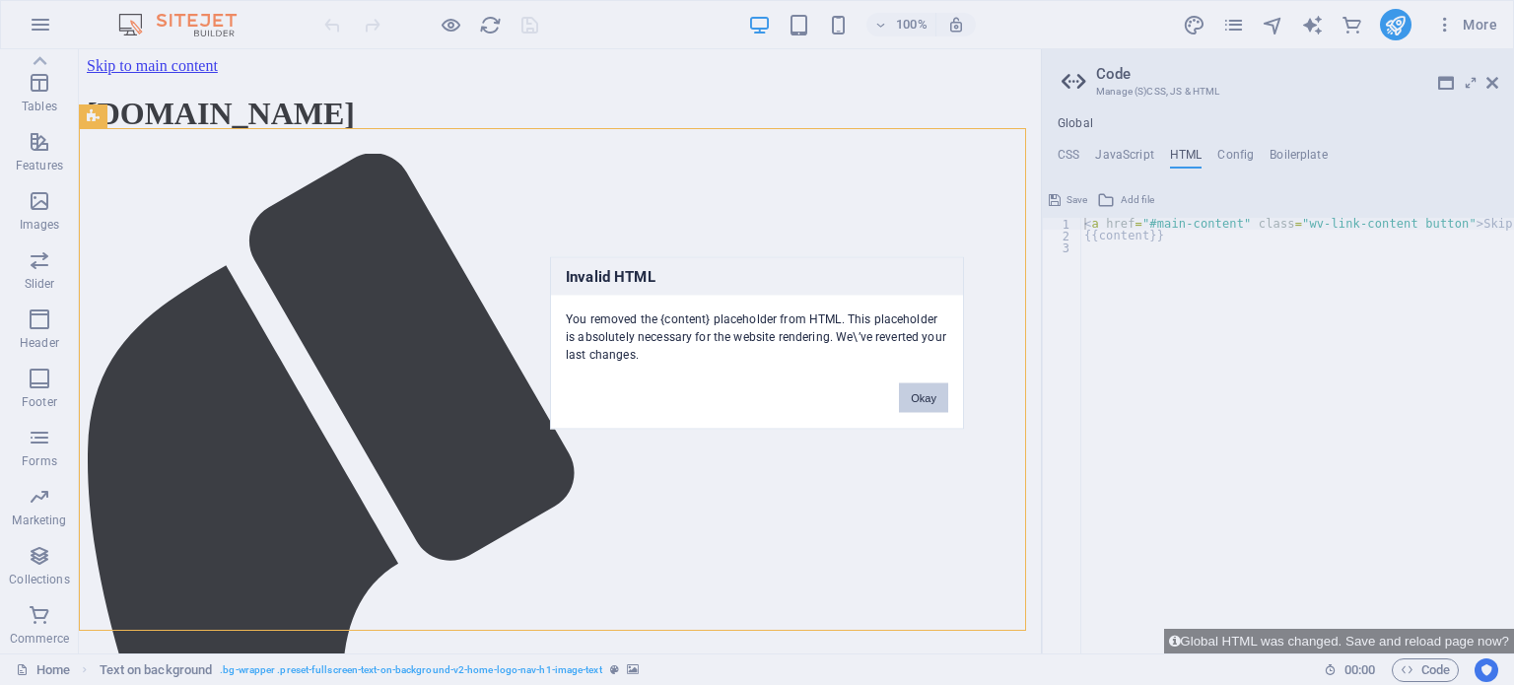
click at [940, 402] on button "Okay" at bounding box center [923, 397] width 49 height 30
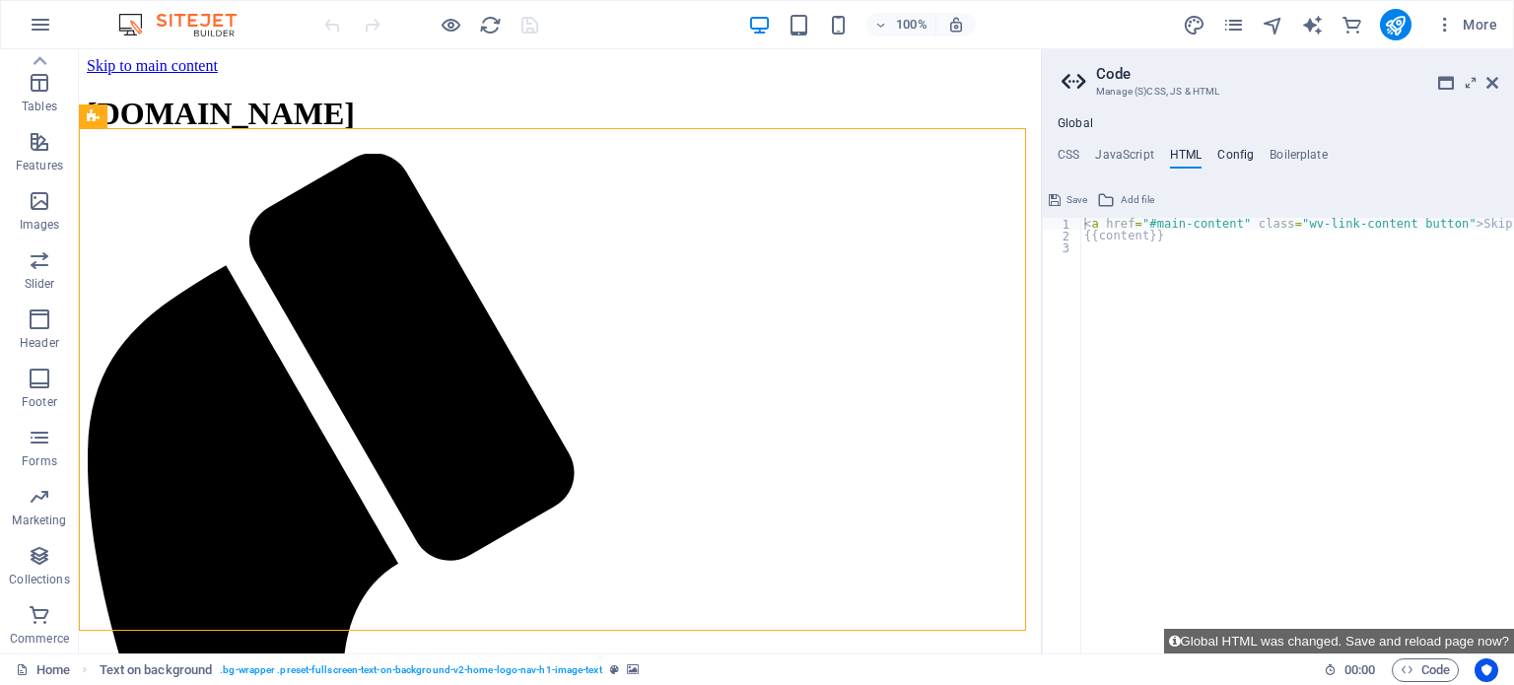
click at [1233, 153] on h4 "Config" at bounding box center [1235, 159] width 36 height 22
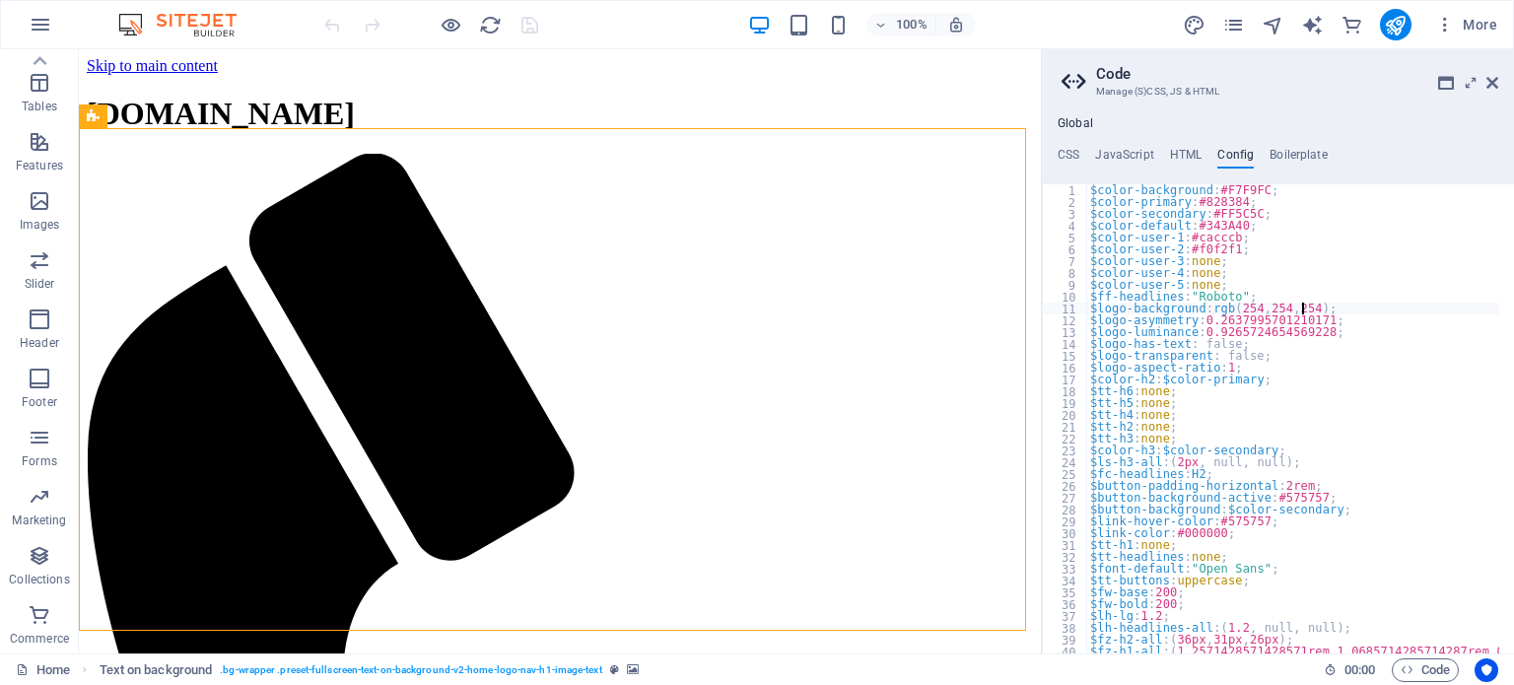
click at [1398, 312] on div "$color-background : #F7F9FC ; $color-primary : #828384 ; $color-secondary : #FF…" at bounding box center [1329, 423] width 486 height 478
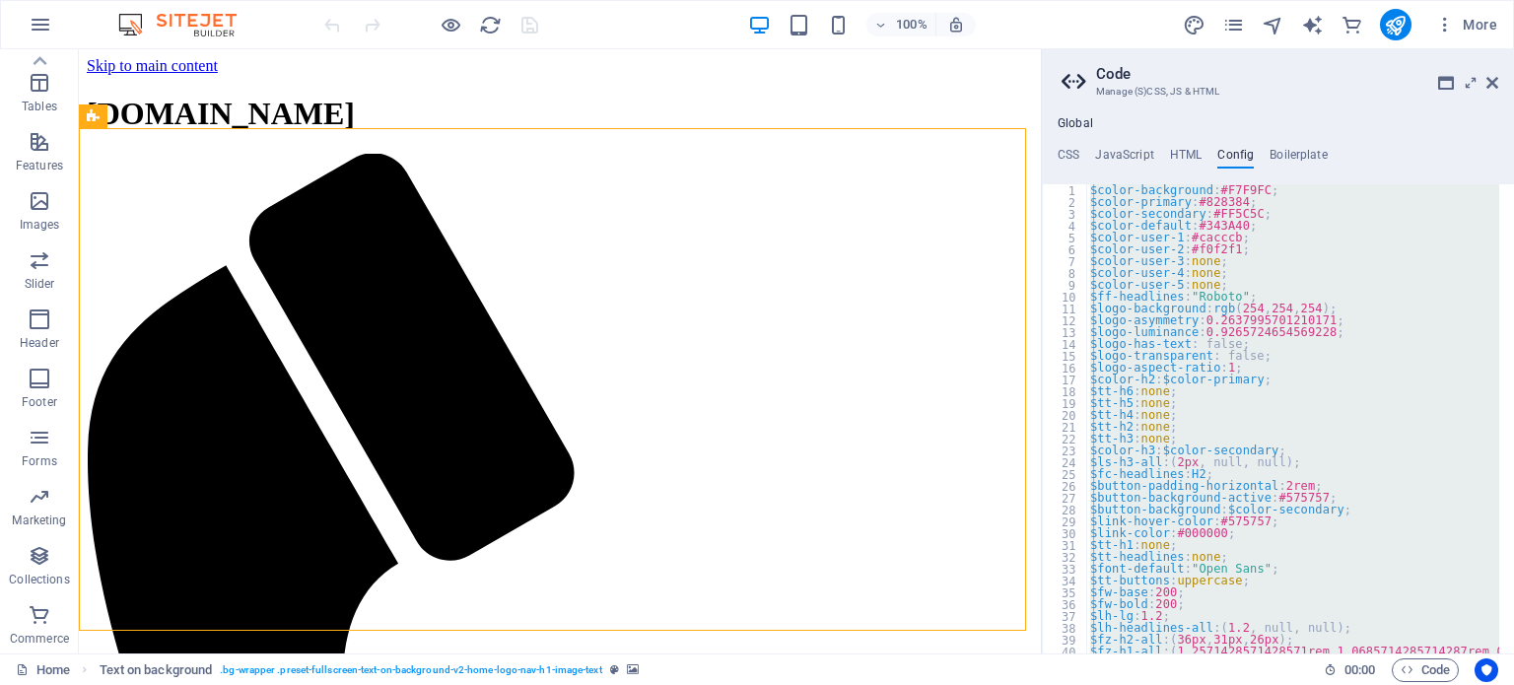
paste textarea "</html>"
type textarea "</html>"
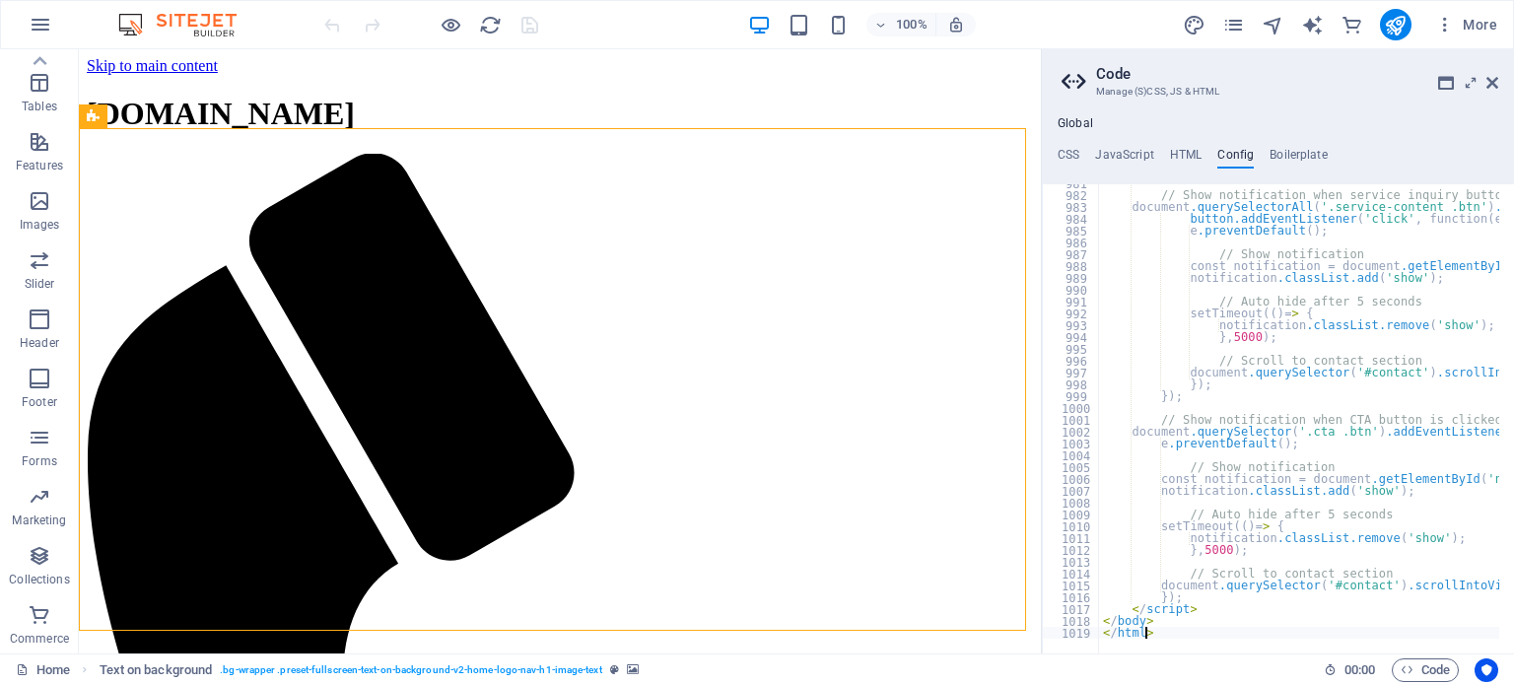
scroll to position [11599, 0]
click at [599, 12] on div "100% More" at bounding box center [912, 25] width 1185 height 32
click at [528, 26] on icon "save" at bounding box center [530, 25] width 23 height 23
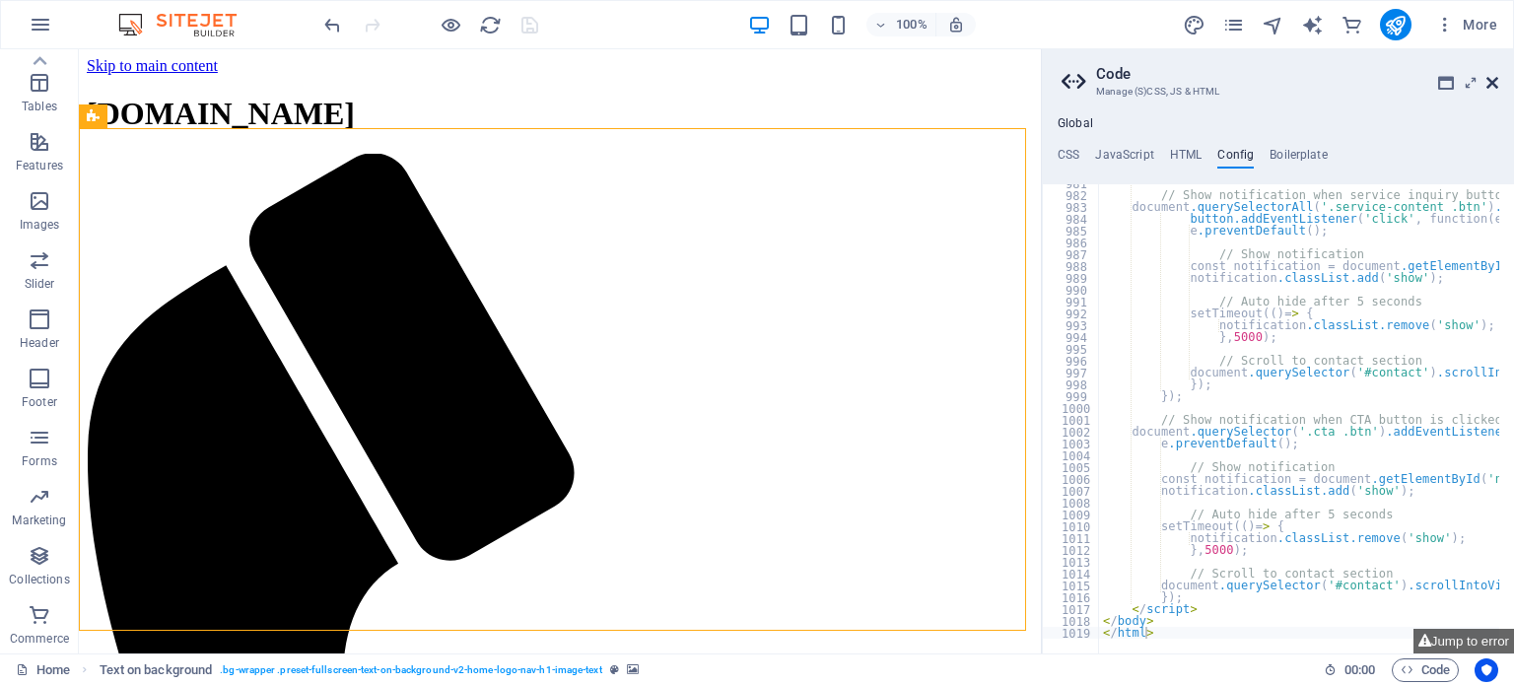
click at [1487, 86] on icon at bounding box center [1493, 83] width 12 height 16
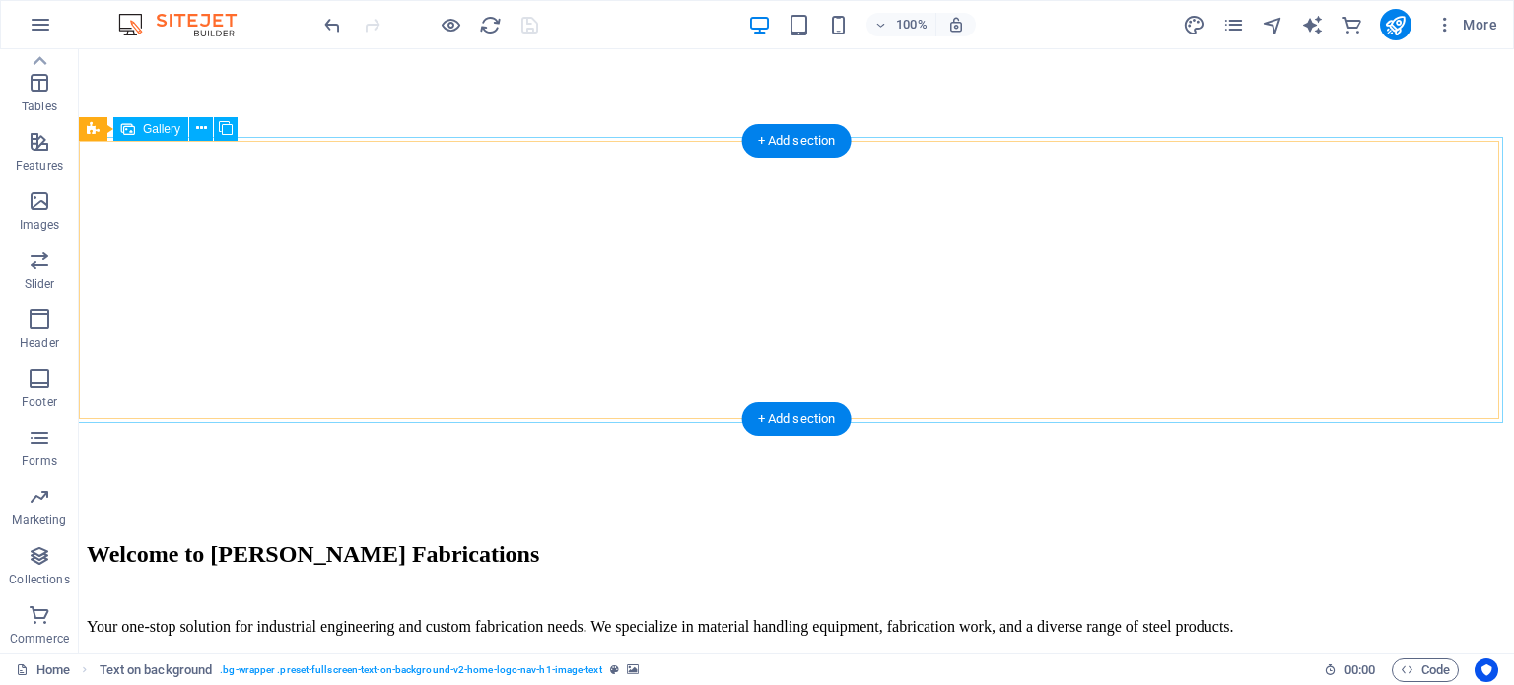
scroll to position [2192, 0]
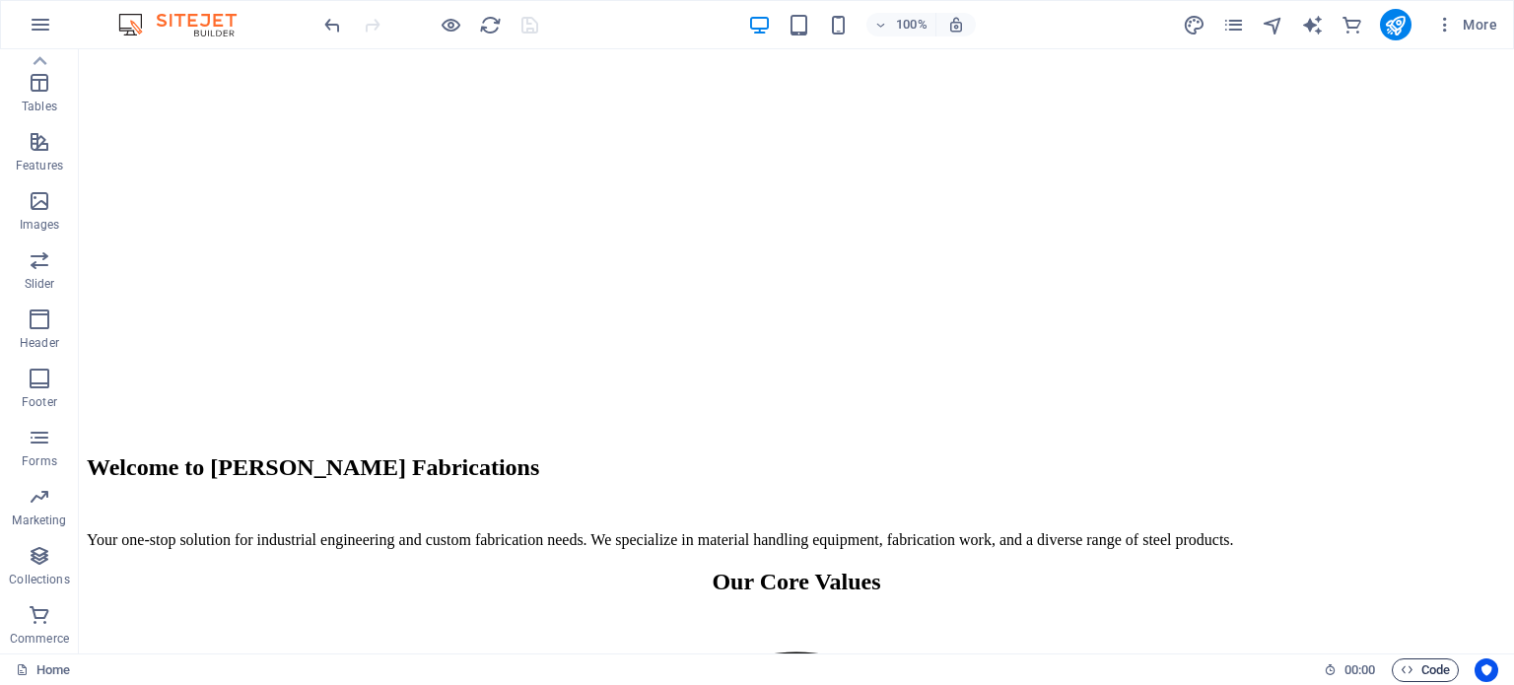
click at [1448, 663] on span "Code" at bounding box center [1425, 671] width 49 height 24
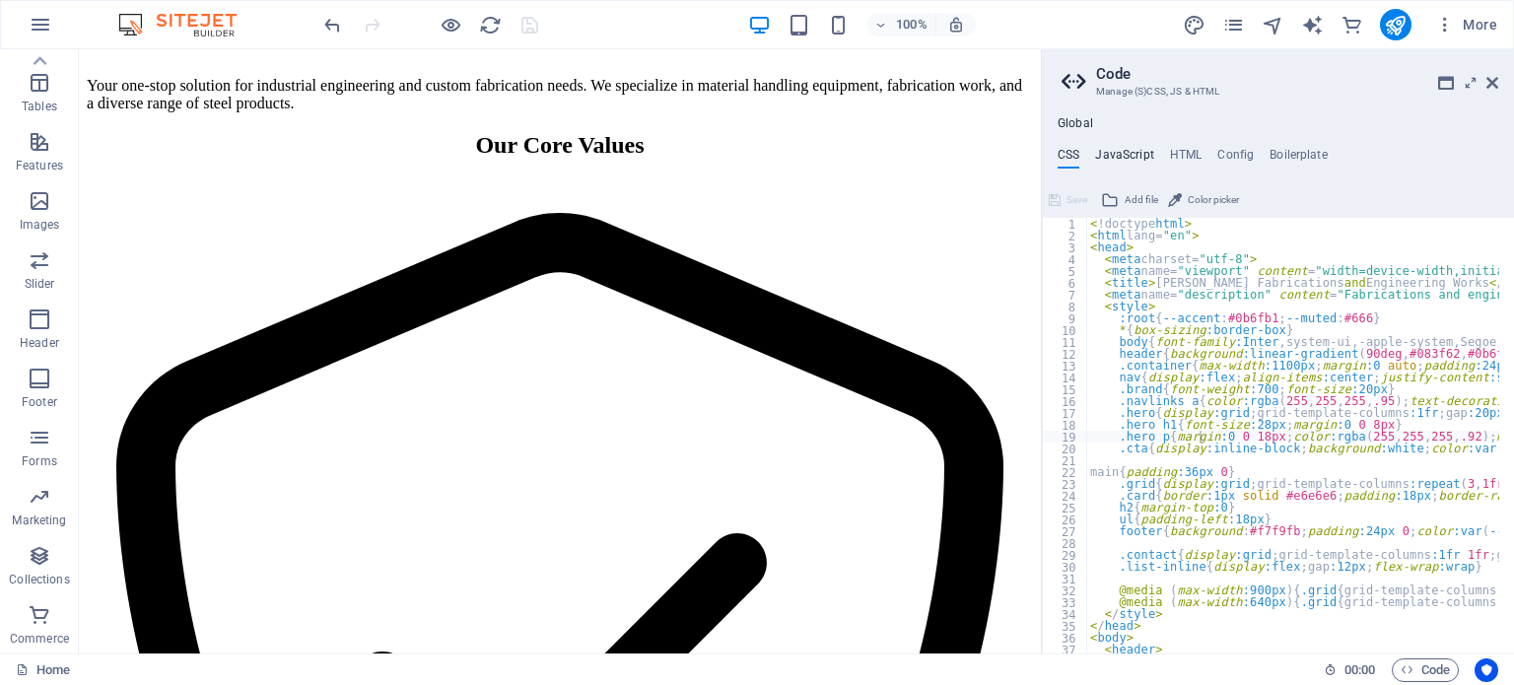
click at [1111, 160] on h4 "JavaScript" at bounding box center [1124, 159] width 58 height 22
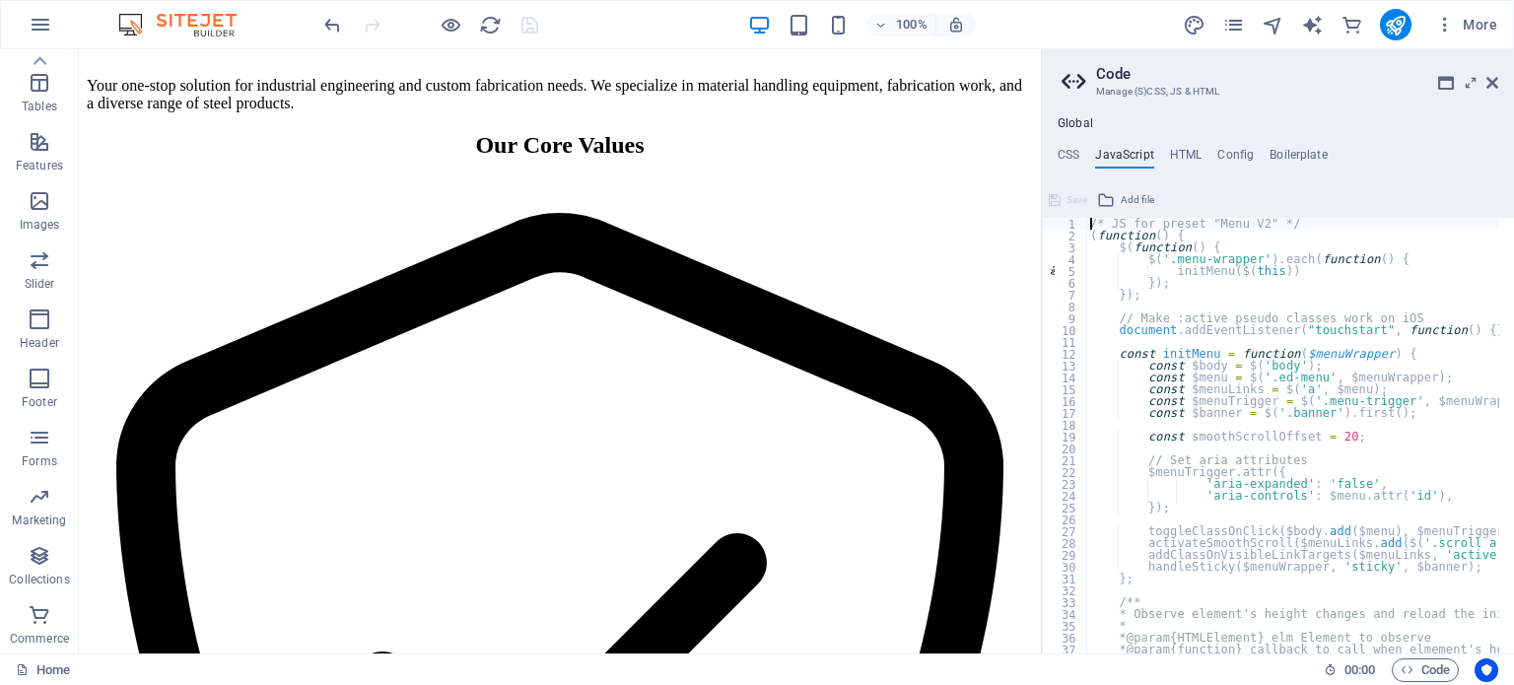
type textarea "}); /* End JS for preset "Marquee V2" */"
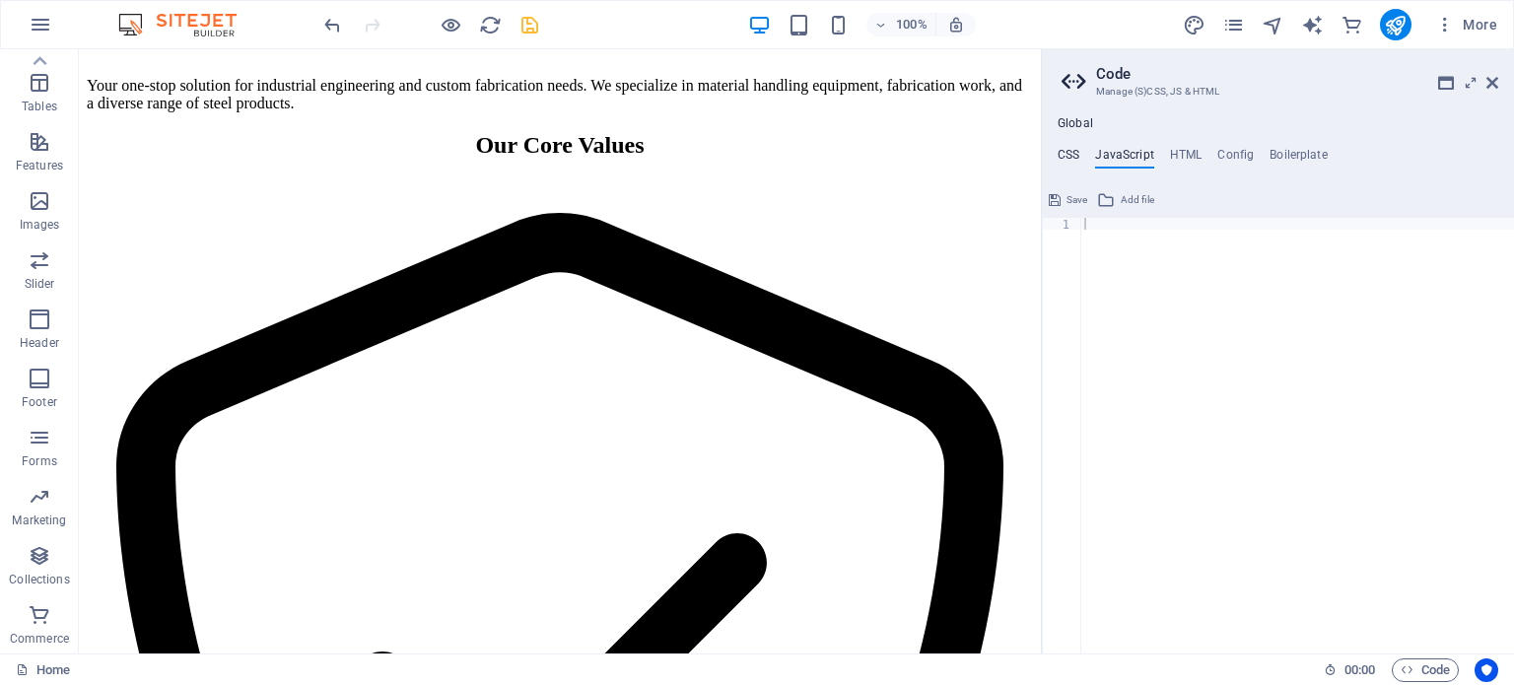
click at [1061, 157] on h4 "CSS" at bounding box center [1069, 159] width 22 height 22
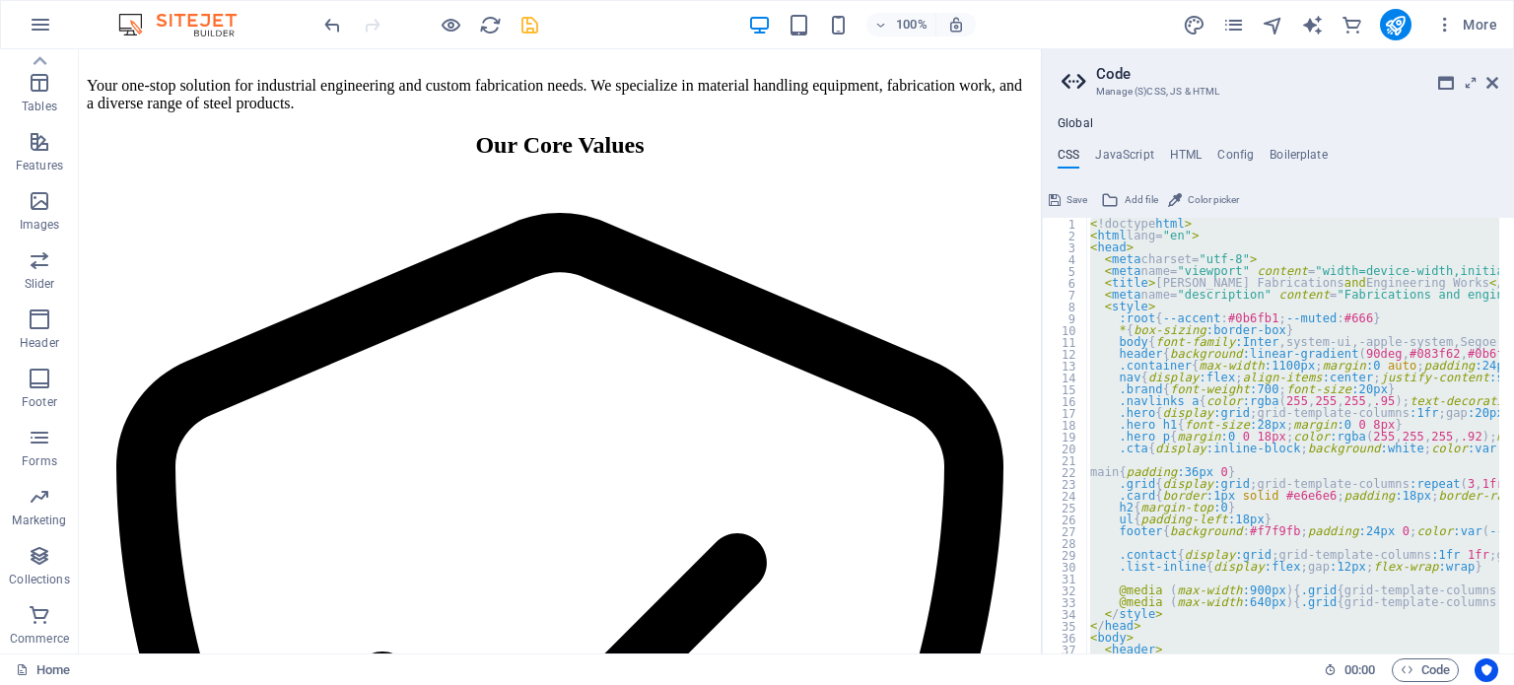
paste textarea
type textarea "</html>"
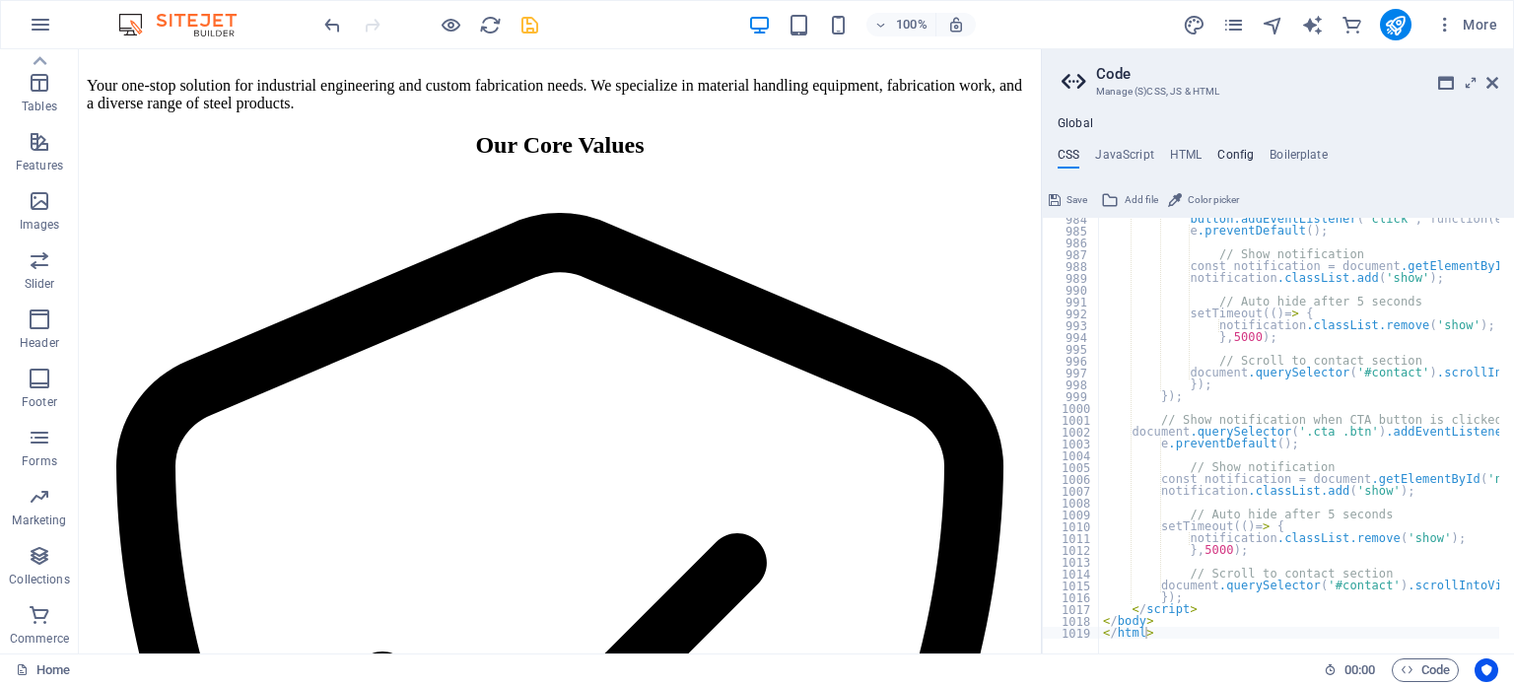
click at [1236, 151] on h4 "Config" at bounding box center [1235, 159] width 36 height 22
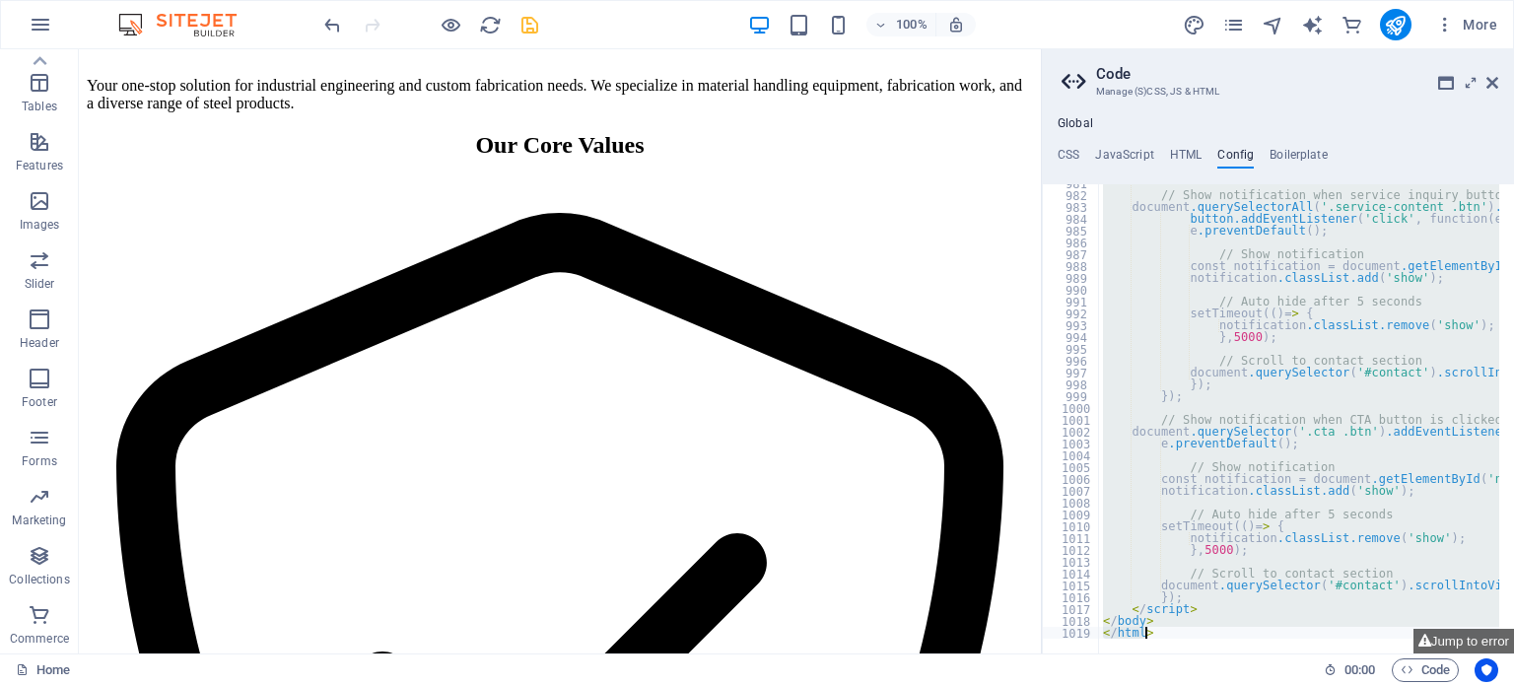
paste textarea
type textarea "</html>"
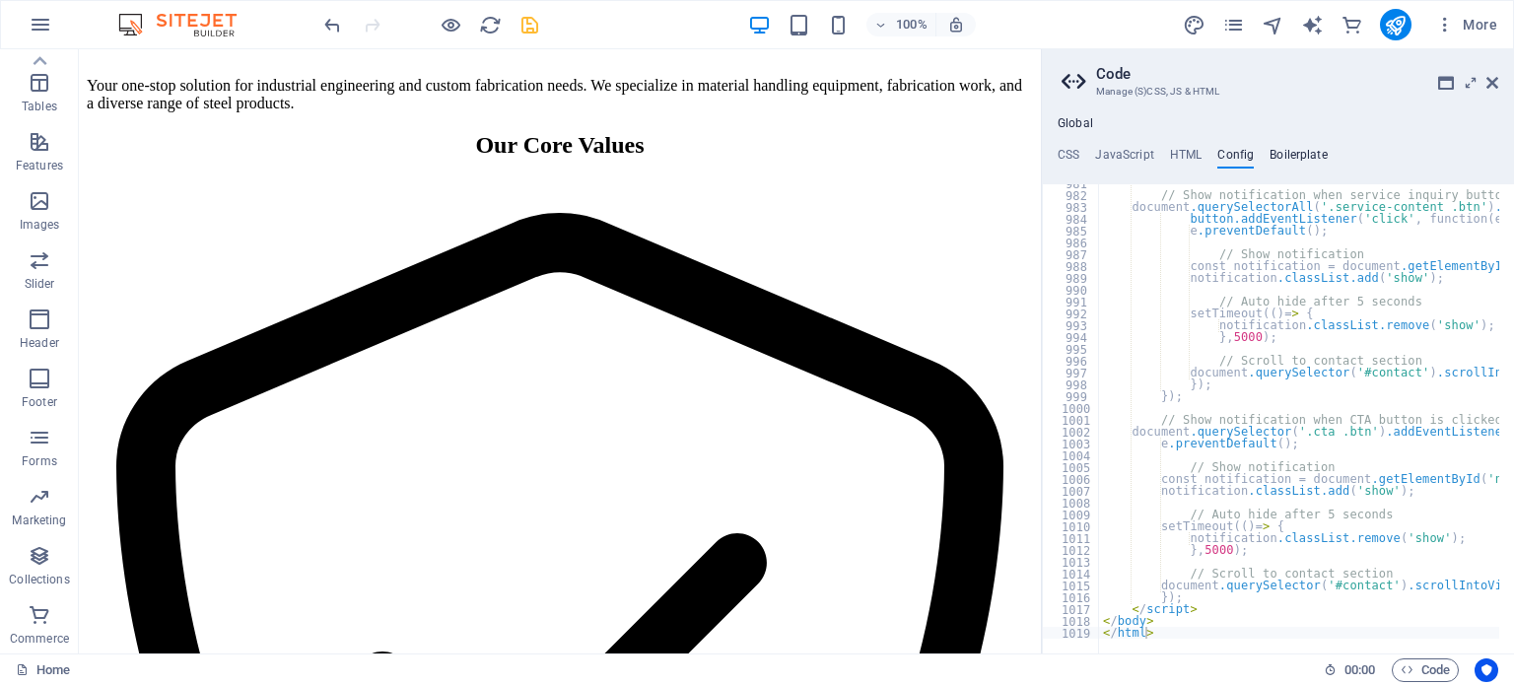
click at [1296, 153] on h4 "Boilerplate" at bounding box center [1299, 159] width 58 height 22
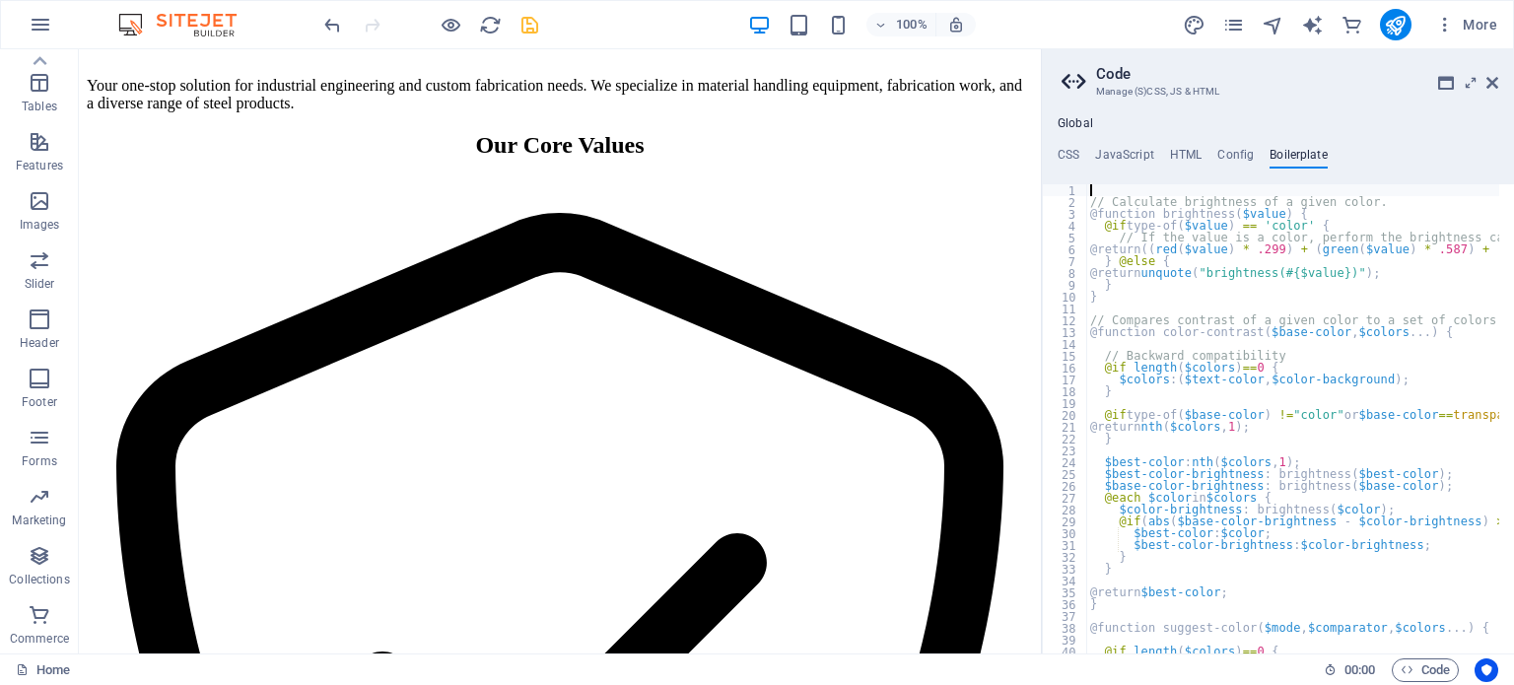
type textarea "}"
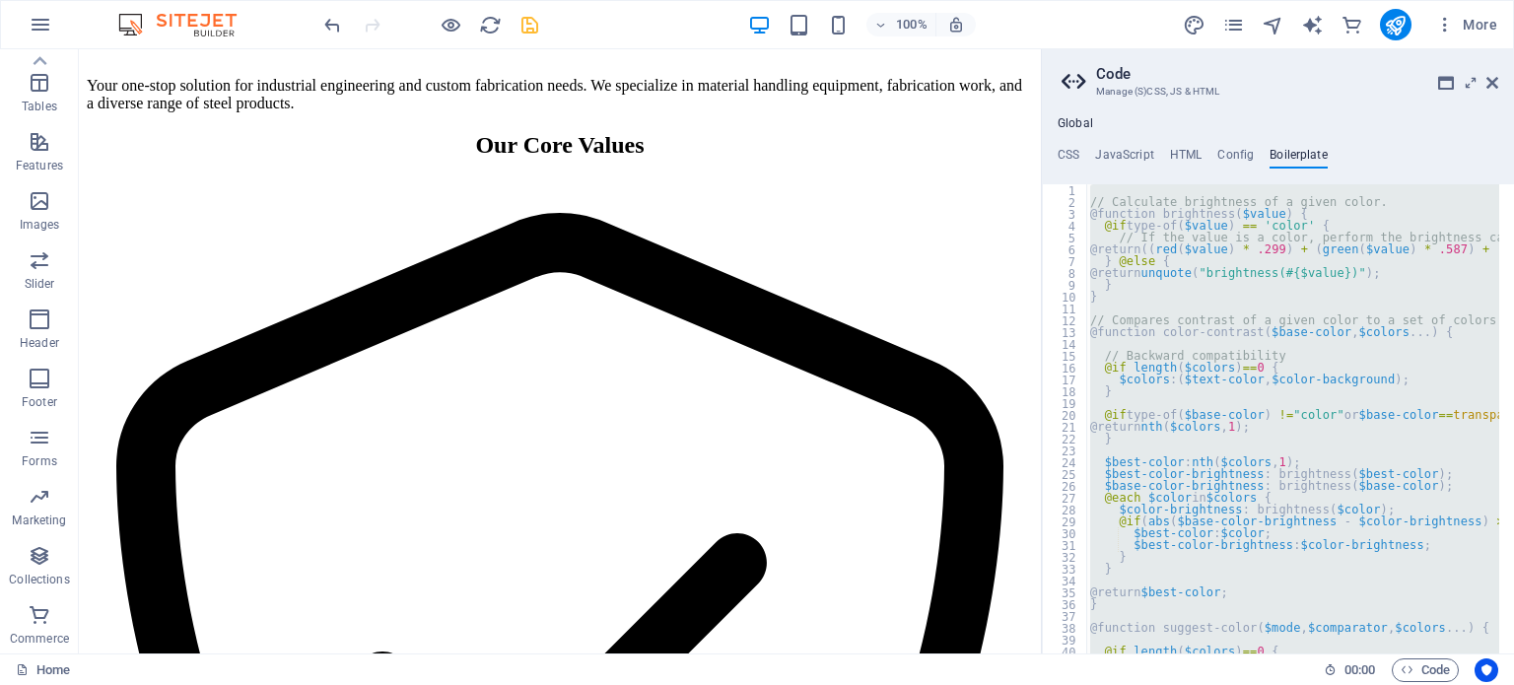
click at [1214, 307] on div "// Calculate brightness of a given color. @function brightness ( $value ) { @if…" at bounding box center [1292, 418] width 413 height 469
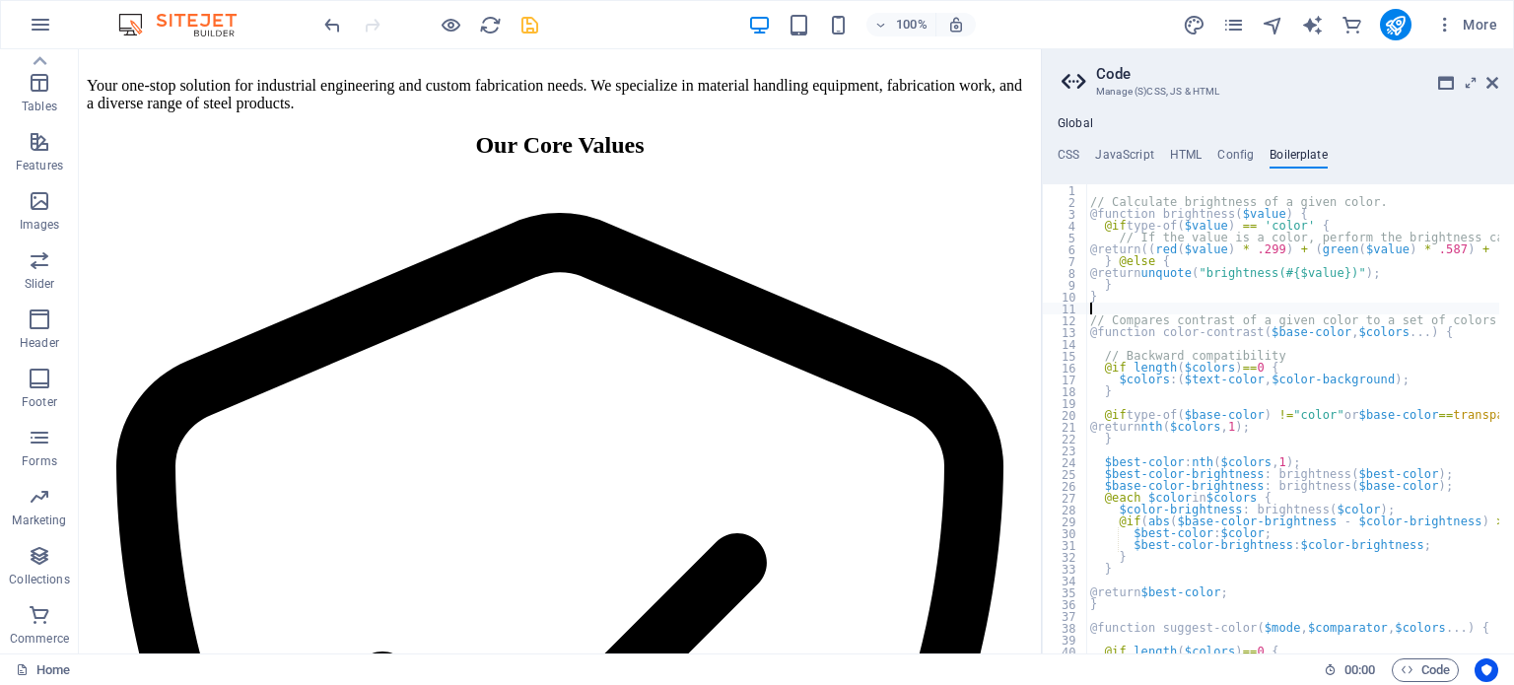
type textarea "}"
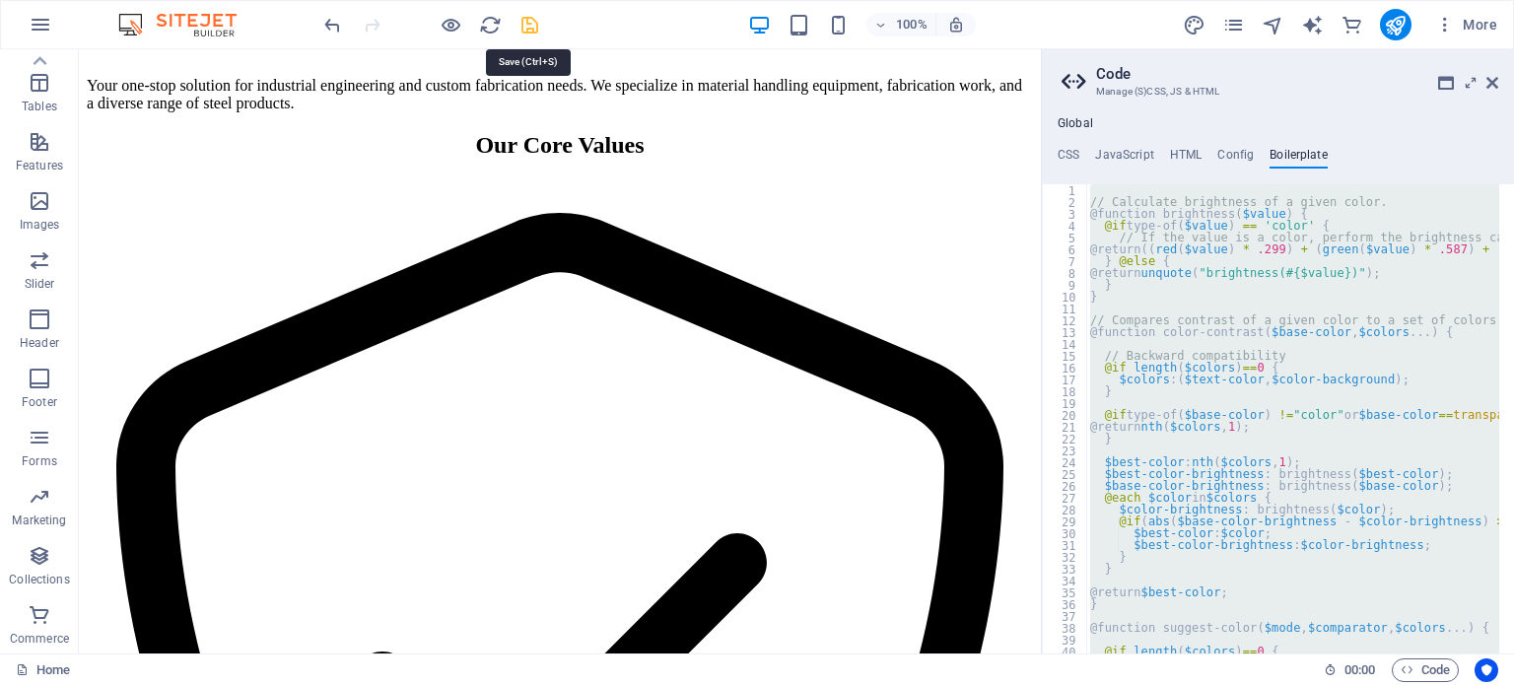
click at [523, 28] on icon "save" at bounding box center [530, 25] width 23 height 23
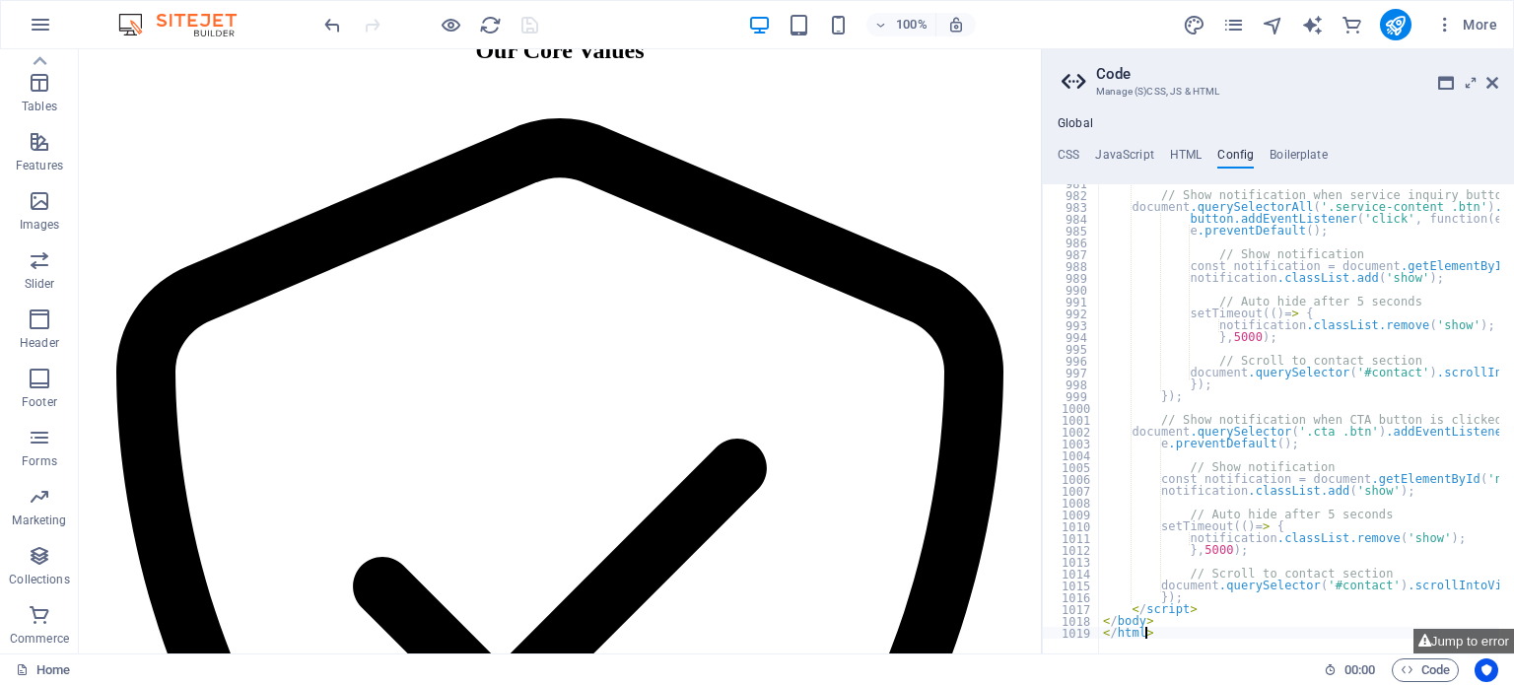
scroll to position [2098, 0]
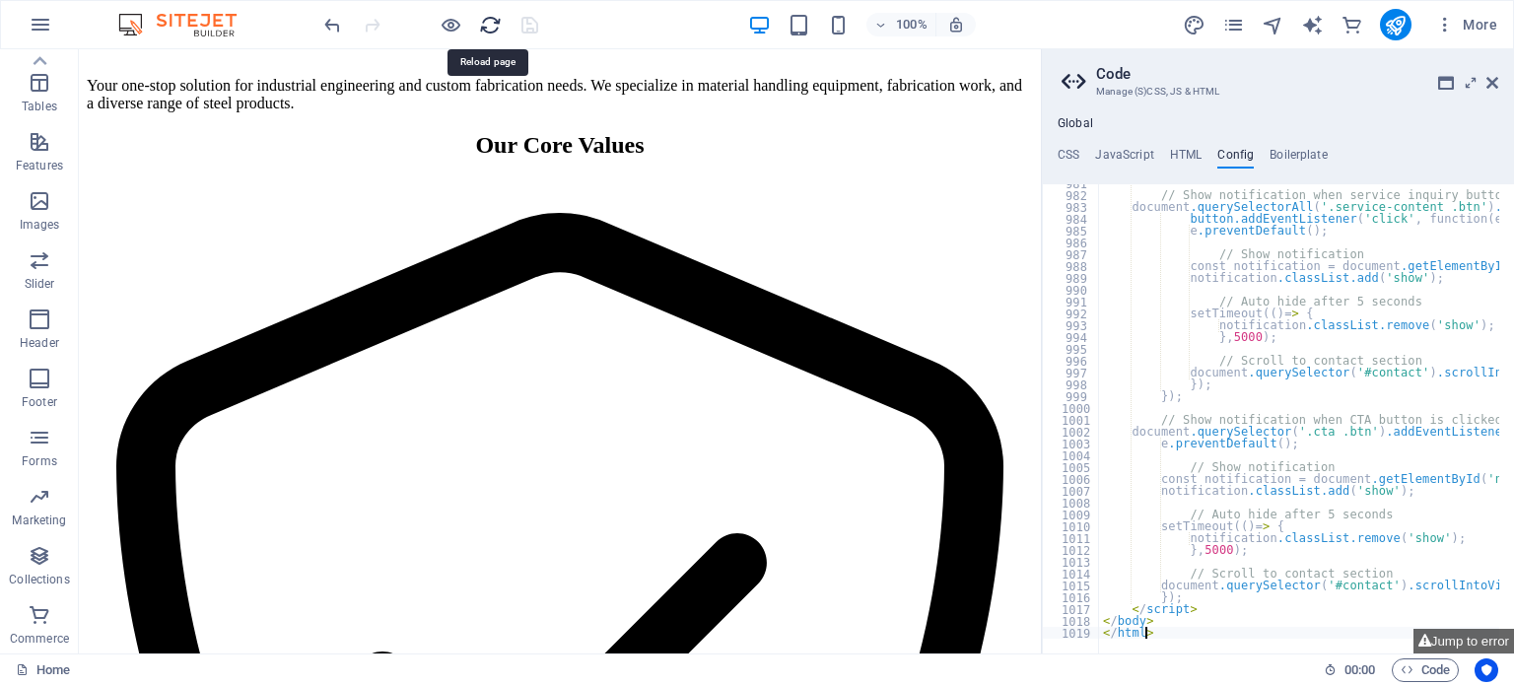
click at [489, 29] on icon "reload" at bounding box center [490, 25] width 23 height 23
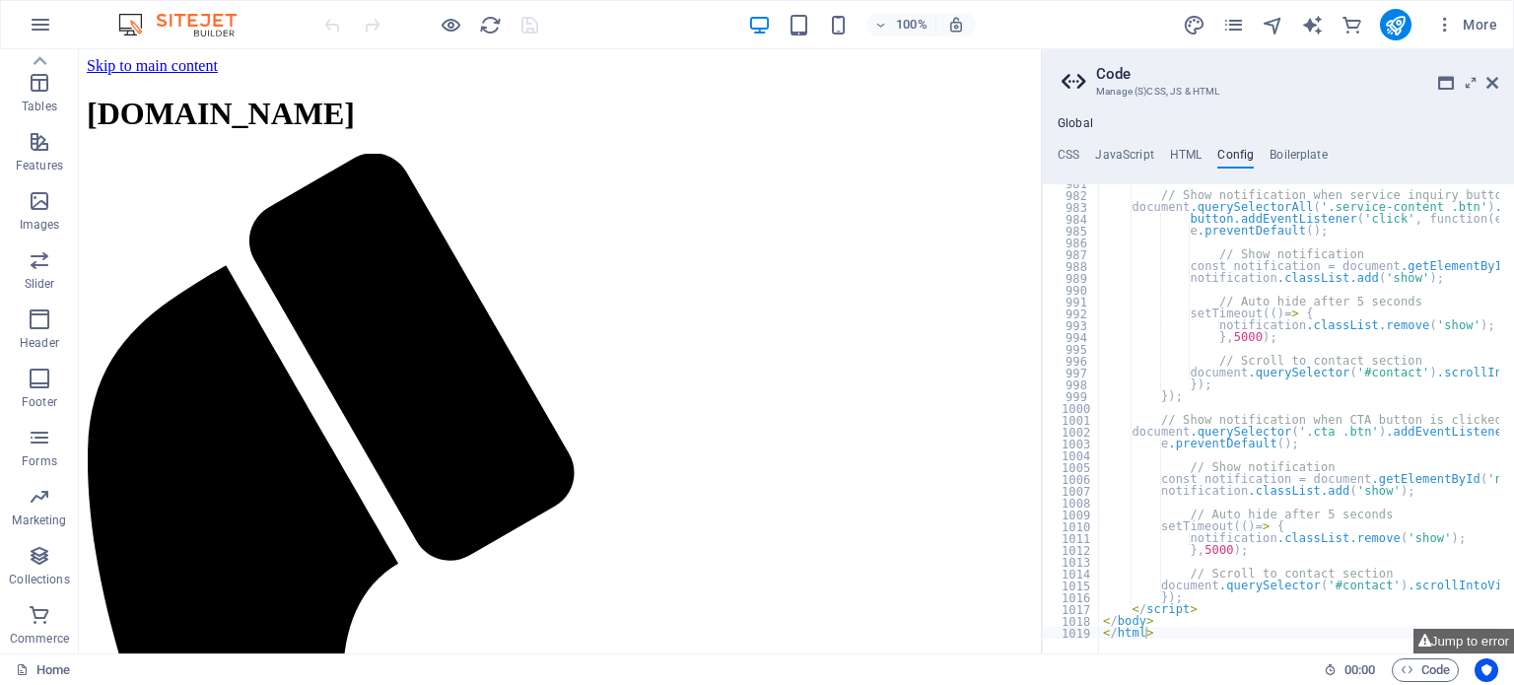
scroll to position [0, 0]
click at [1493, 82] on icon at bounding box center [1493, 83] width 12 height 16
